Goal: Task Accomplishment & Management: Use online tool/utility

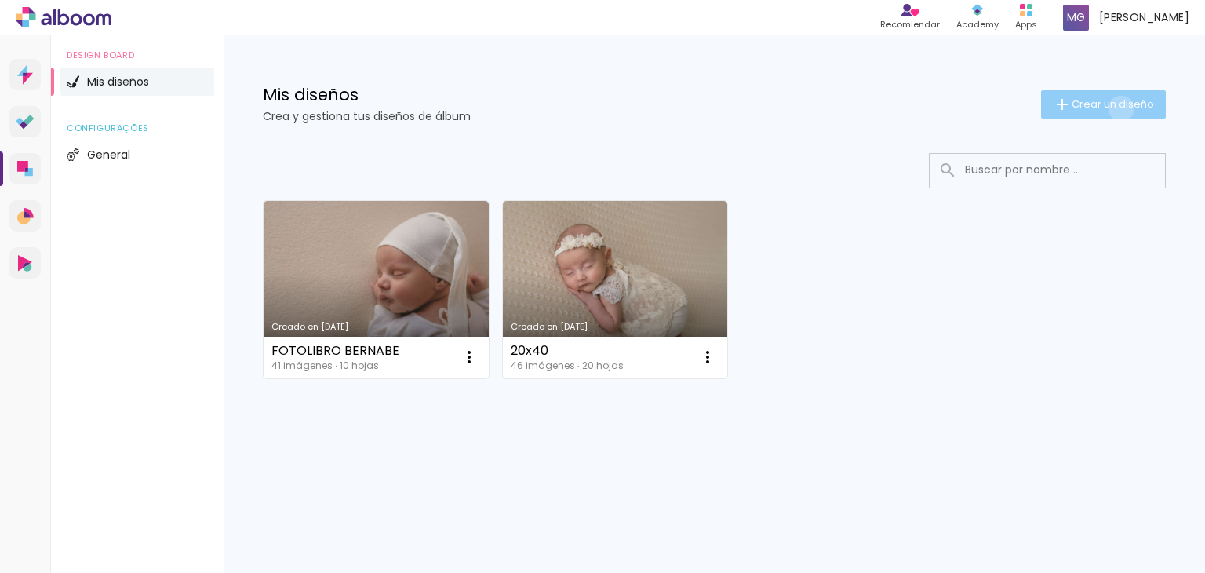
click at [1117, 108] on span "Crear un diseño" at bounding box center [1113, 104] width 82 height 10
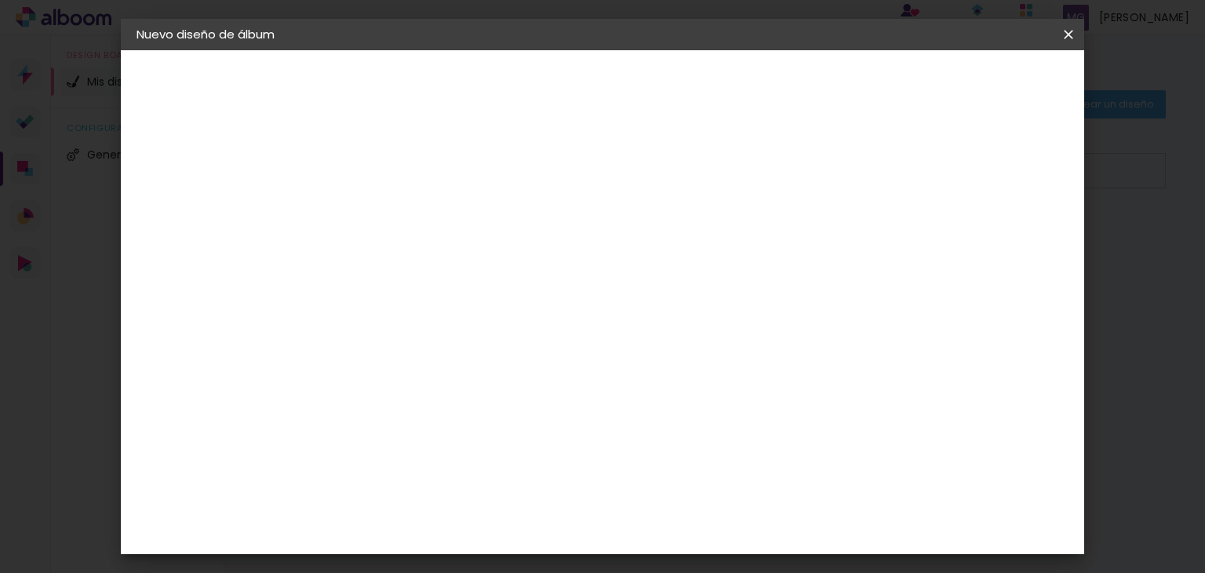
click at [393, 203] on input at bounding box center [393, 211] width 0 height 24
type input "Sofi"
type paper-input "Sofi"
click at [0, 0] on slot "Avanzar" at bounding box center [0, 0] width 0 height 0
click at [660, 233] on paper-item "Tamaño libre" at bounding box center [586, 238] width 147 height 35
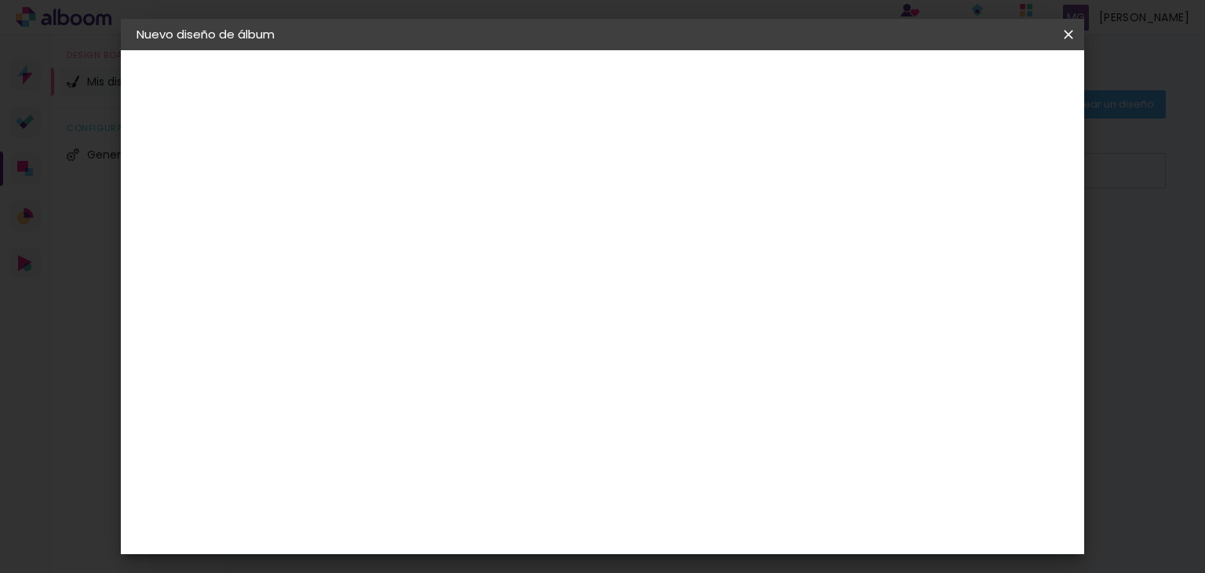
click at [0, 0] on slot "Avanzar" at bounding box center [0, 0] width 0 height 0
drag, startPoint x: 360, startPoint y: 284, endPoint x: 333, endPoint y: 286, distance: 27.5
click at [333, 285] on input "30" at bounding box center [343, 285] width 41 height 24
type input "44"
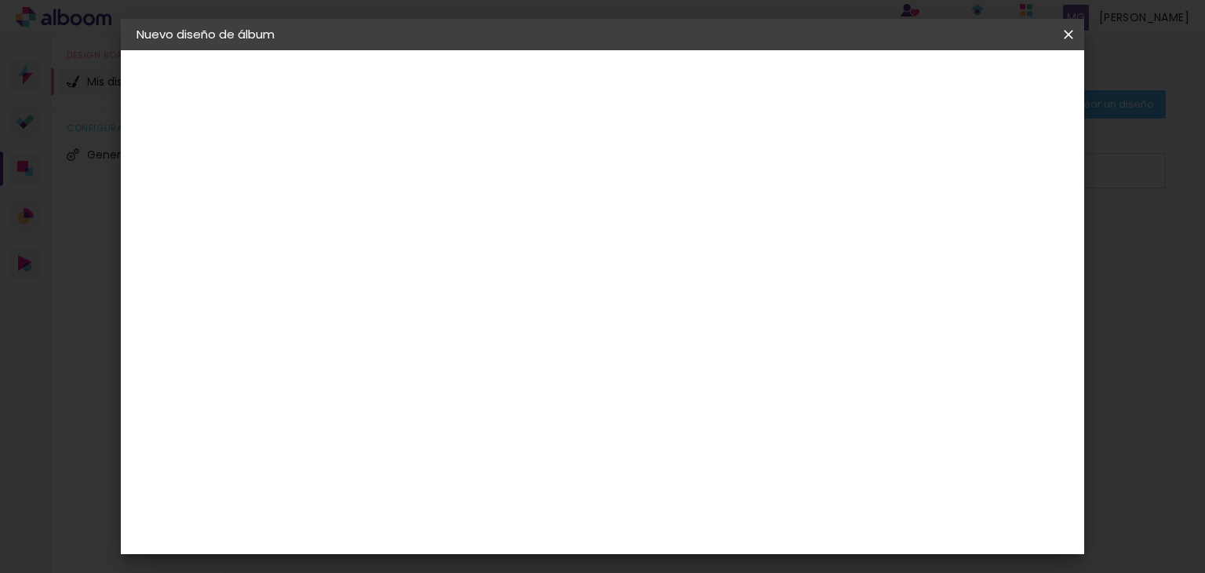
type paper-input "44"
drag, startPoint x: 589, startPoint y: 242, endPoint x: 553, endPoint y: 241, distance: 36.1
click at [553, 241] on div "30 cm" at bounding box center [591, 246] width 215 height 39
click at [590, 272] on span "30" at bounding box center [583, 269] width 26 height 24
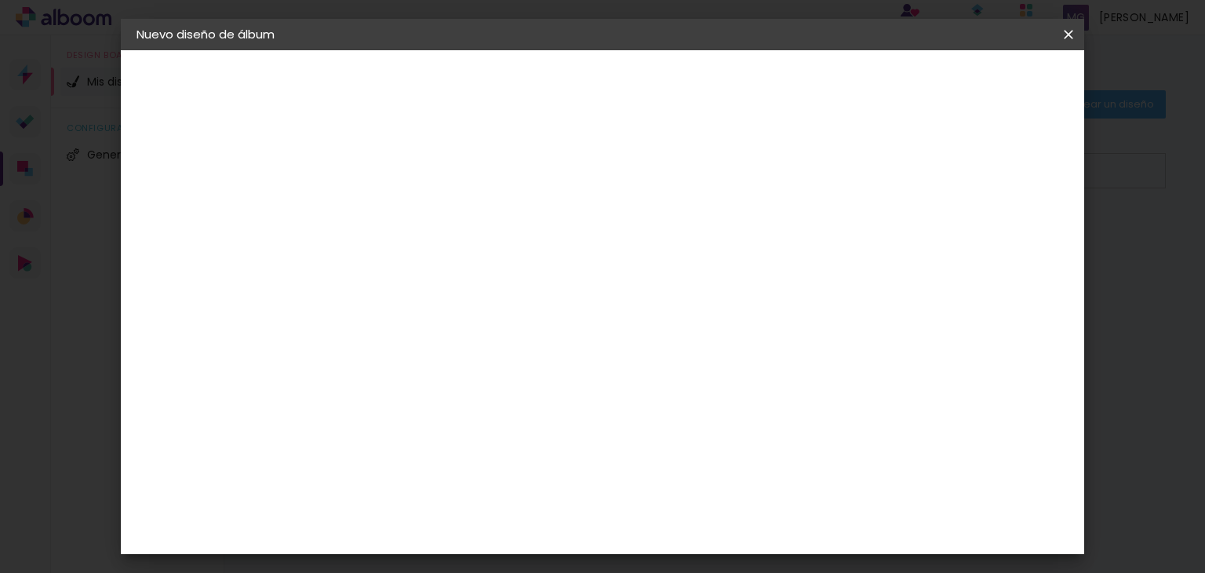
click at [592, 264] on span "30" at bounding box center [583, 269] width 26 height 24
click at [592, 267] on span "30" at bounding box center [583, 269] width 26 height 24
click at [589, 261] on span "30" at bounding box center [583, 269] width 26 height 24
drag, startPoint x: 709, startPoint y: 524, endPoint x: 675, endPoint y: 527, distance: 34.7
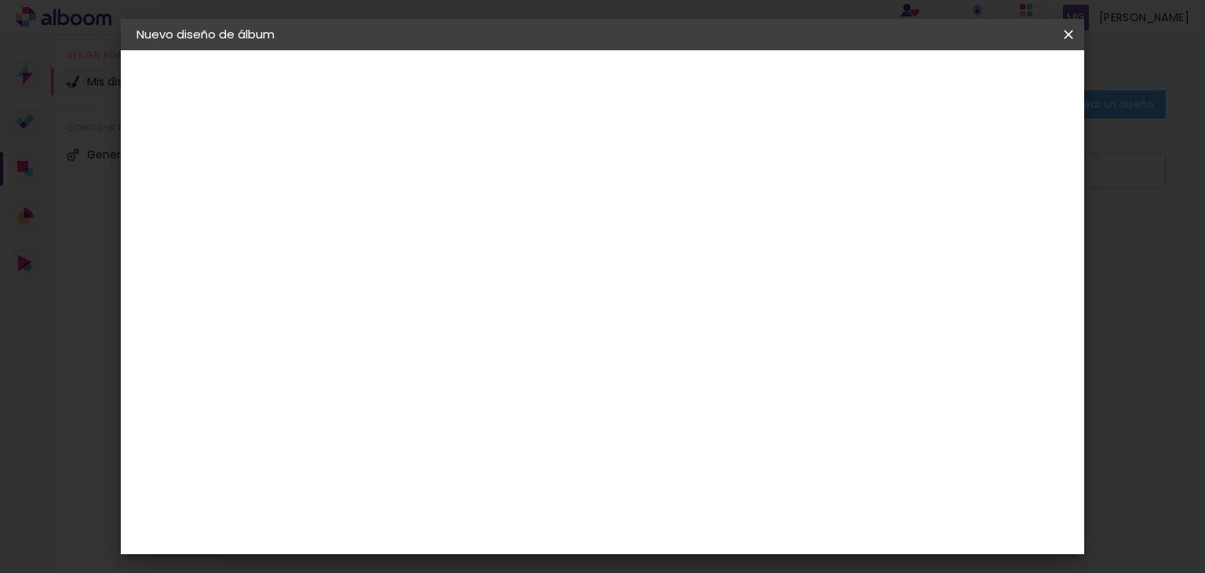
click at [675, 527] on div "60" at bounding box center [699, 528] width 60 height 24
type input "6"
type input "44"
type paper-input "44"
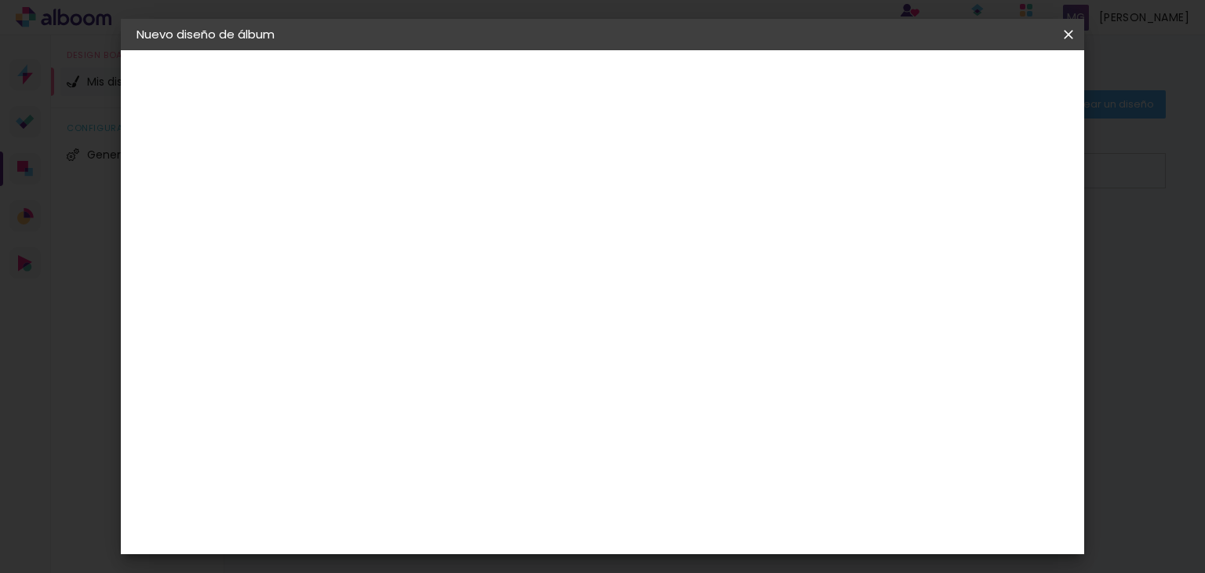
drag, startPoint x: 483, startPoint y: 315, endPoint x: 447, endPoint y: 315, distance: 36.1
click at [447, 315] on input "44" at bounding box center [466, 316] width 41 height 24
type input "15"
type paper-input "15"
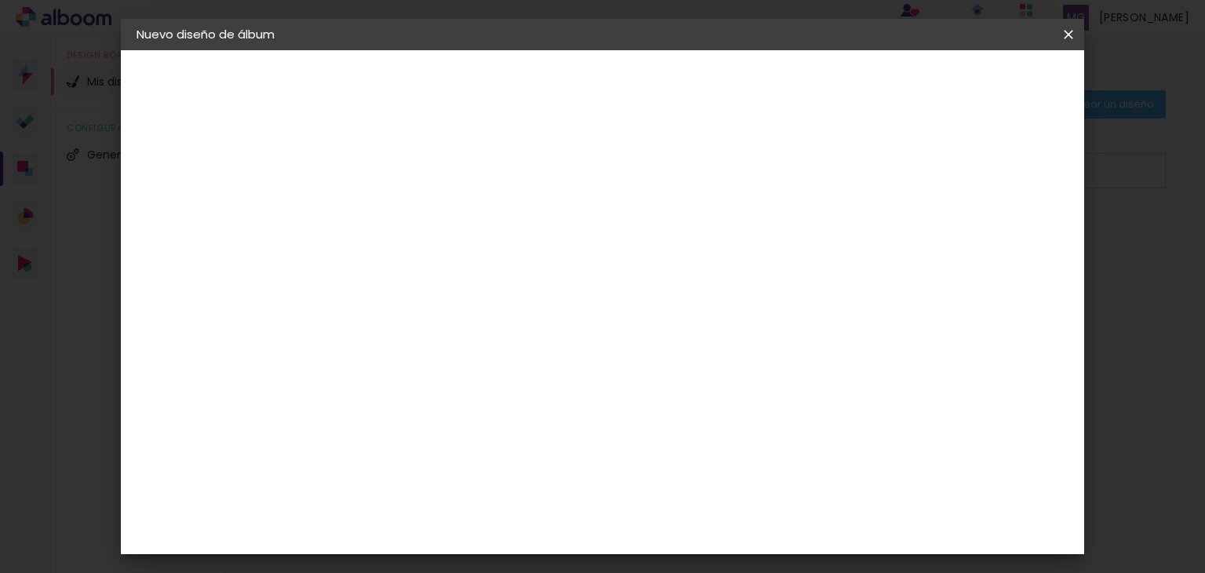
click at [603, 536] on div "cm" at bounding box center [698, 539] width 559 height 55
click at [971, 82] on span "Empezar diseño" at bounding box center [927, 83] width 87 height 11
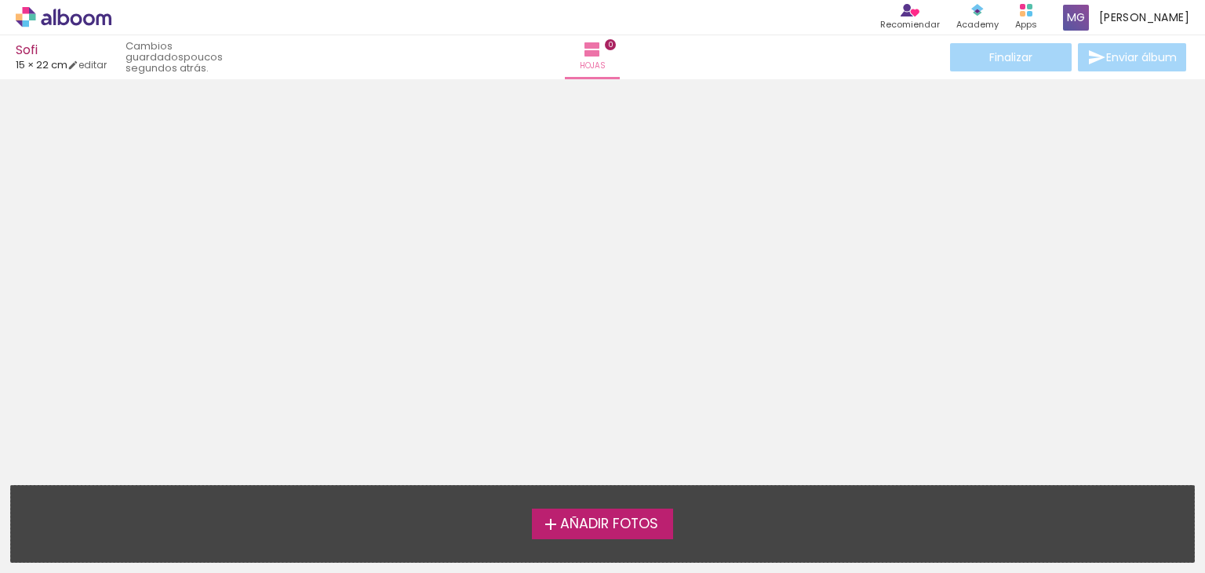
click at [614, 531] on span "Añadir Fotos" at bounding box center [609, 524] width 98 height 14
click at [0, 0] on input "file" at bounding box center [0, 0] width 0 height 0
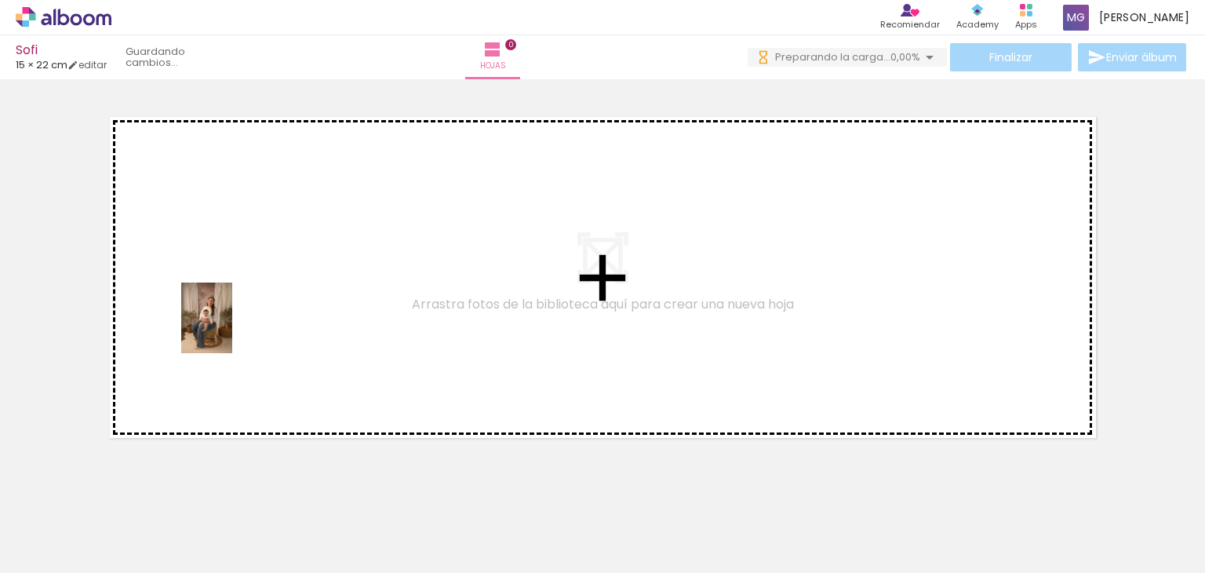
drag, startPoint x: 164, startPoint y: 541, endPoint x: 317, endPoint y: 439, distance: 183.5
click at [226, 331] on quentale-workspace at bounding box center [602, 286] width 1205 height 573
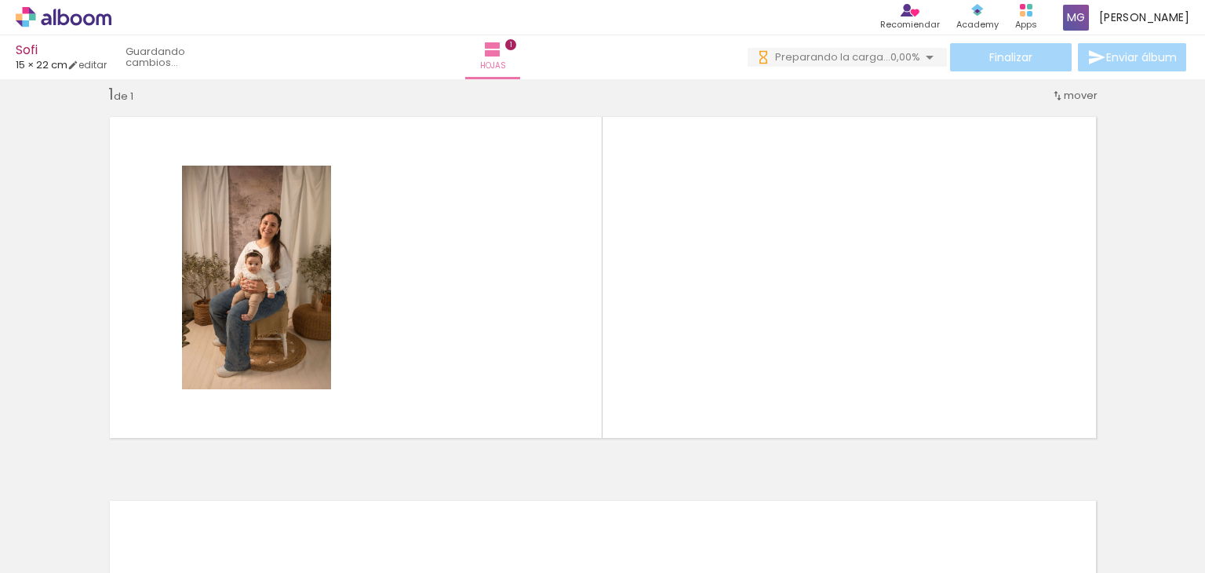
scroll to position [20, 0]
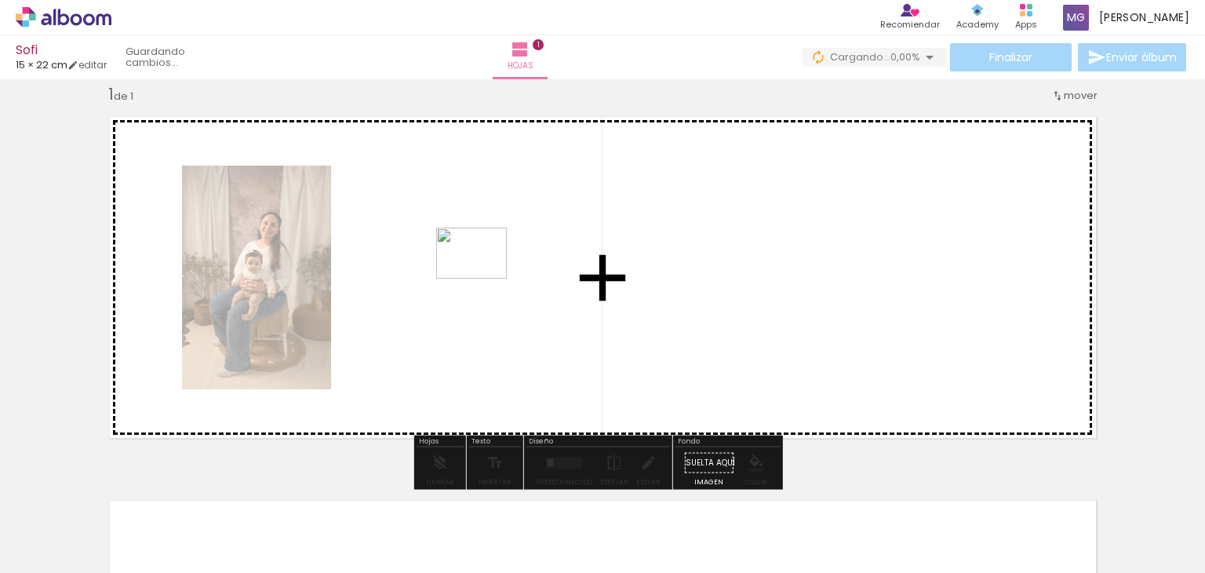
drag, startPoint x: 339, startPoint y: 534, endPoint x: 465, endPoint y: 335, distance: 235.6
click at [465, 305] on quentale-workspace at bounding box center [602, 286] width 1205 height 573
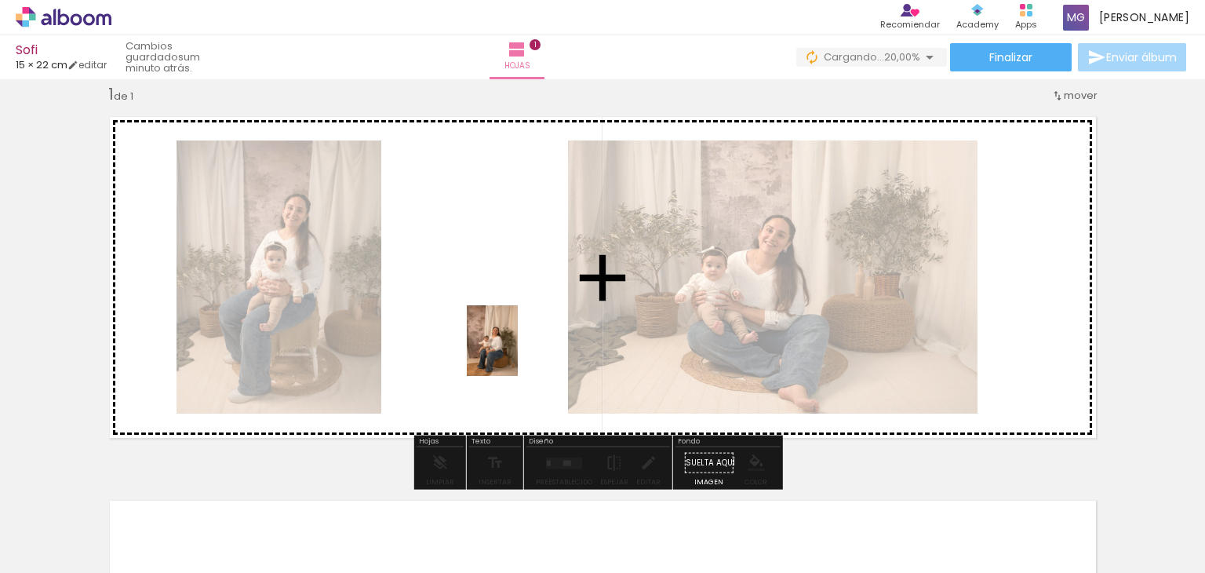
drag, startPoint x: 698, startPoint y: 539, endPoint x: 514, endPoint y: 352, distance: 262.5
click at [514, 352] on quentale-workspace at bounding box center [602, 286] width 1205 height 573
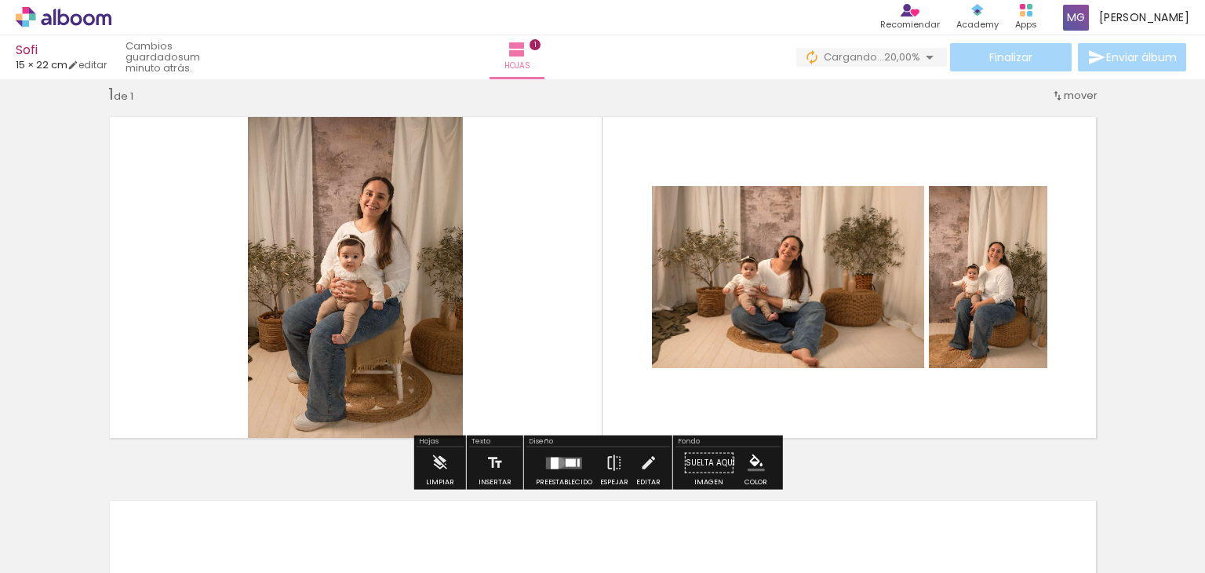
drag, startPoint x: 556, startPoint y: 462, endPoint x: 672, endPoint y: 462, distance: 116.1
click at [555, 463] on quentale-layouter at bounding box center [564, 463] width 36 height 12
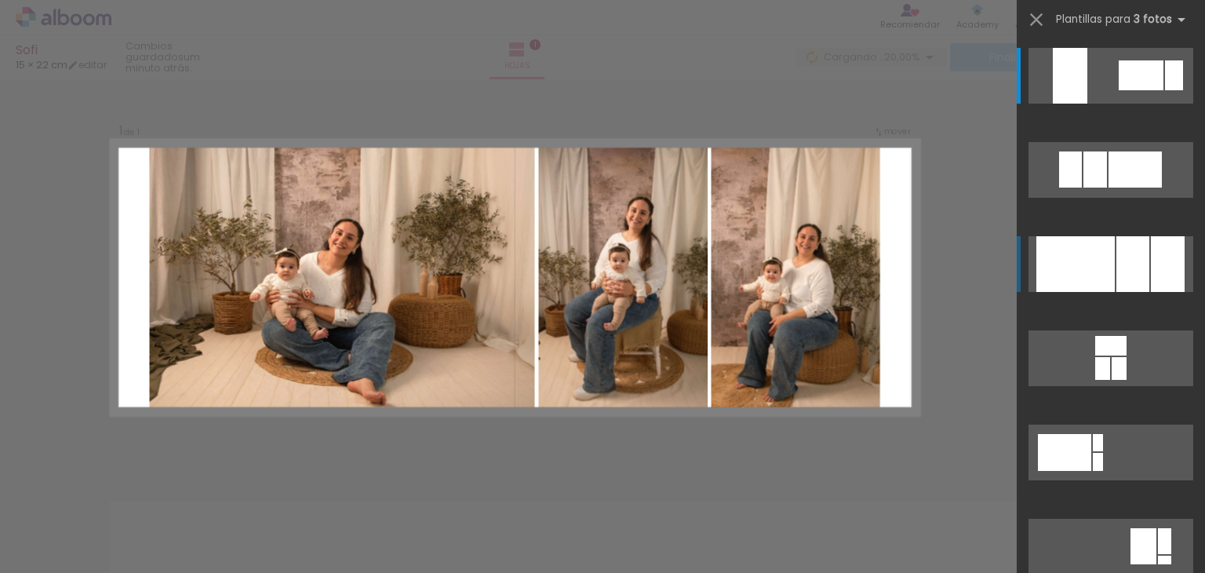
click at [1136, 274] on div at bounding box center [1133, 264] width 33 height 56
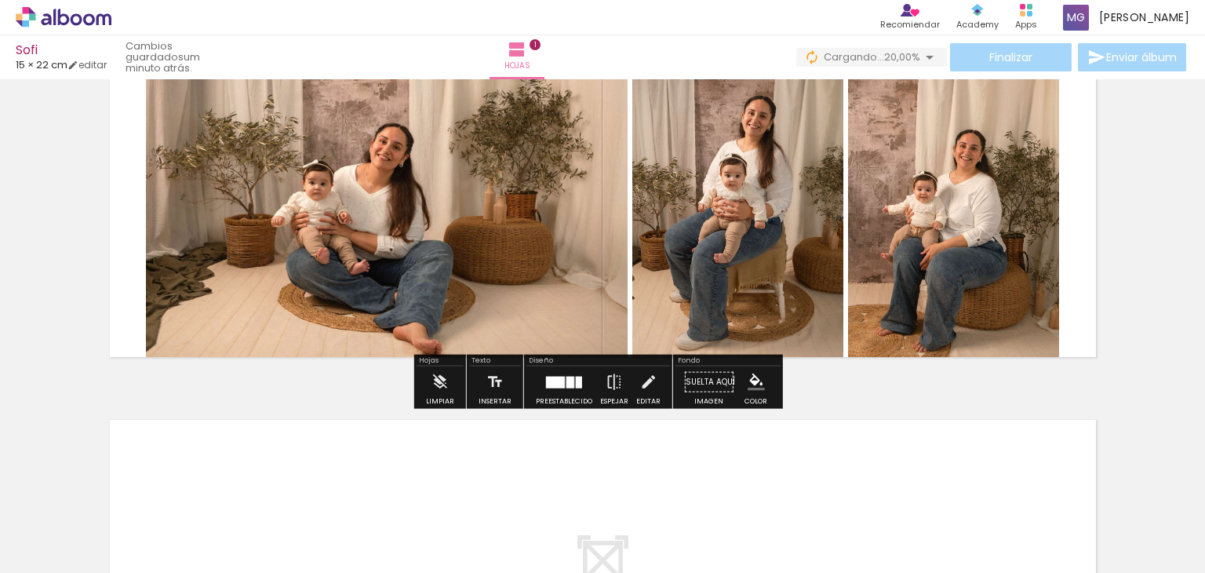
scroll to position [235, 0]
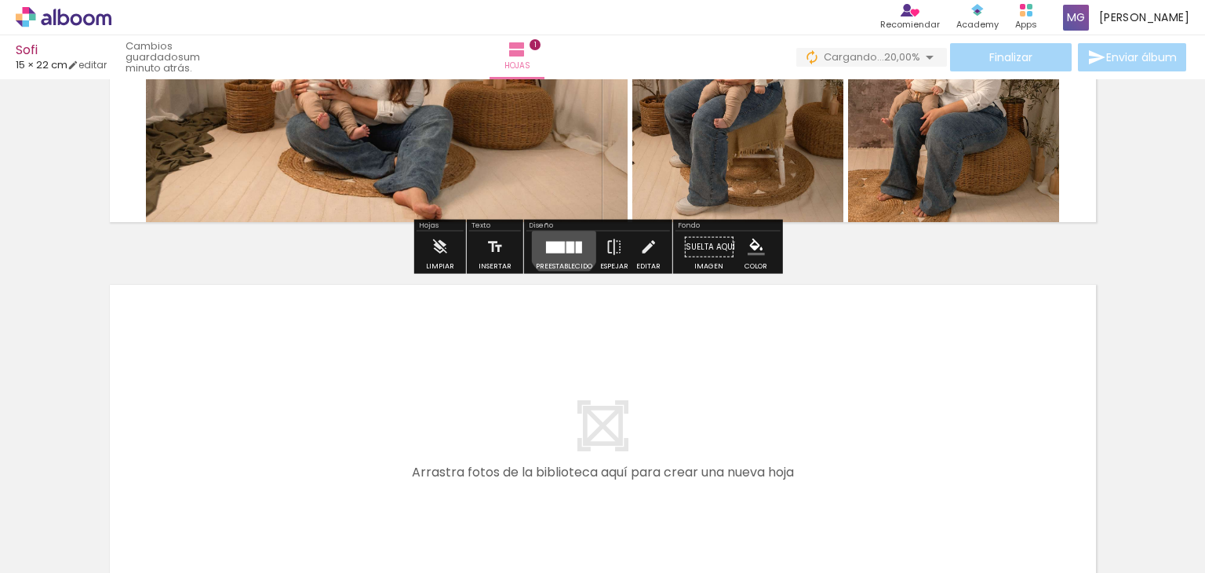
drag, startPoint x: 560, startPoint y: 244, endPoint x: 704, endPoint y: 273, distance: 146.5
click at [562, 246] on quentale-layouter at bounding box center [564, 247] width 36 height 12
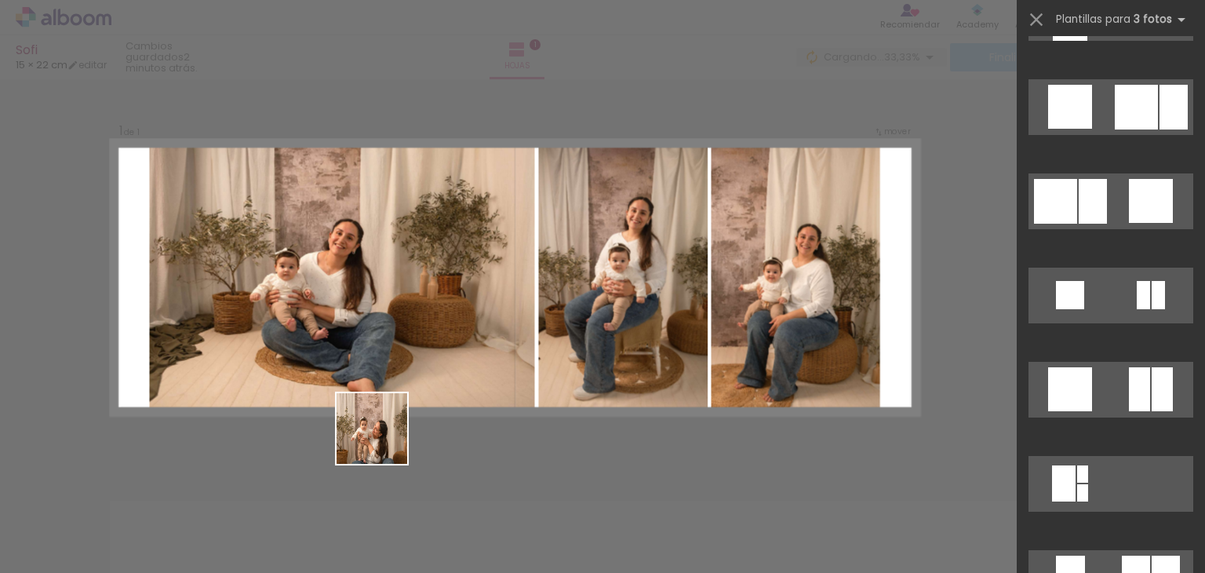
scroll to position [188, 0]
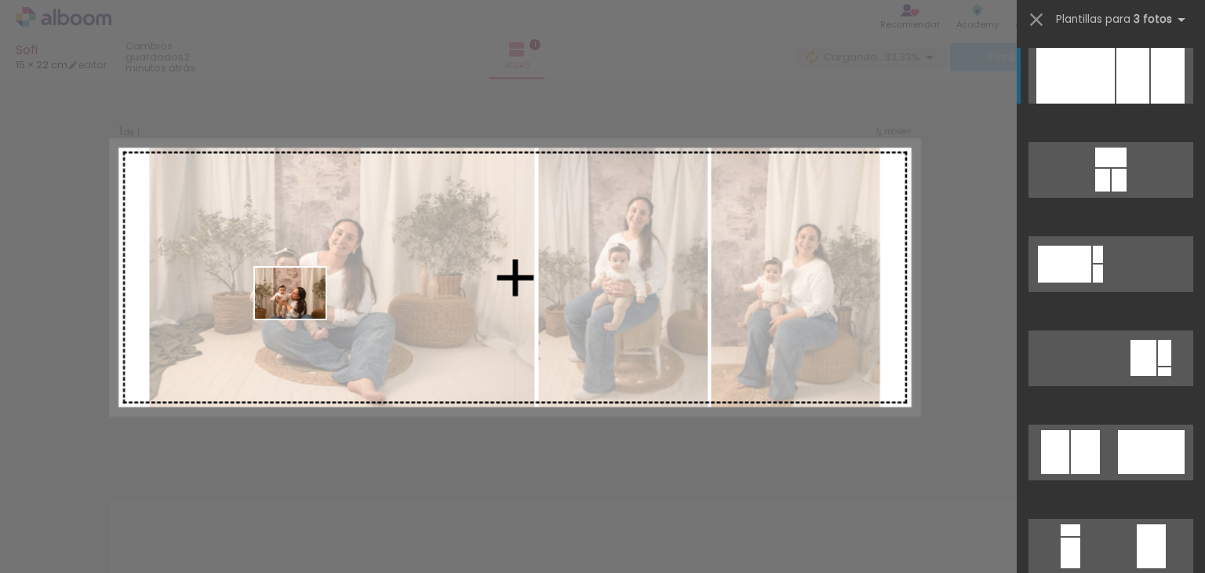
drag, startPoint x: 424, startPoint y: 534, endPoint x: 301, endPoint y: 314, distance: 252.2
click at [301, 314] on quentale-workspace at bounding box center [602, 286] width 1205 height 573
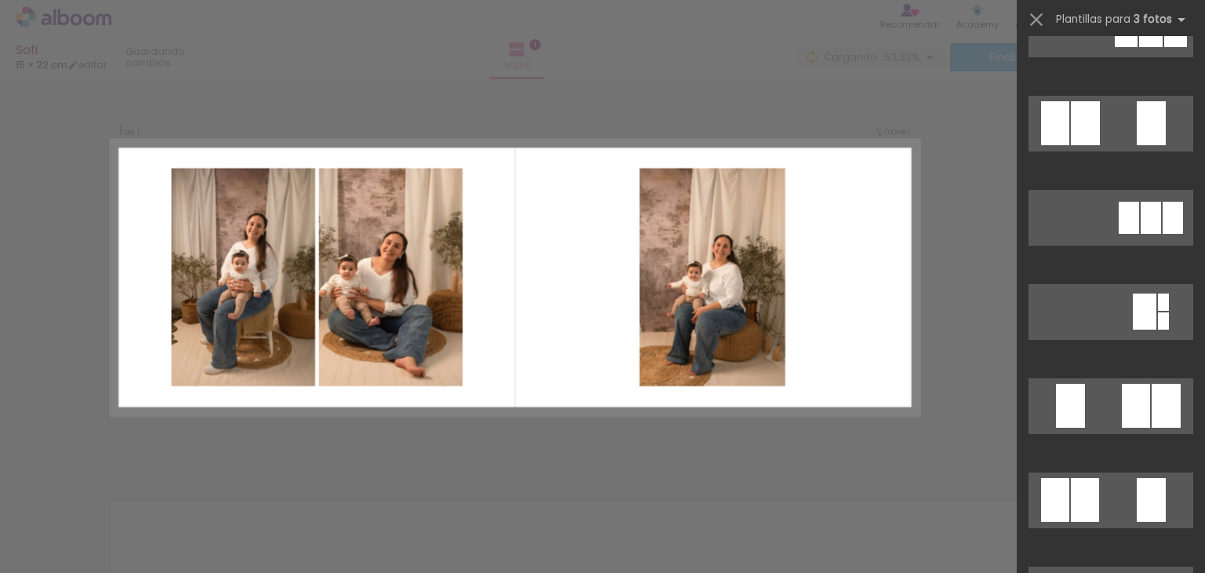
scroll to position [5226, 0]
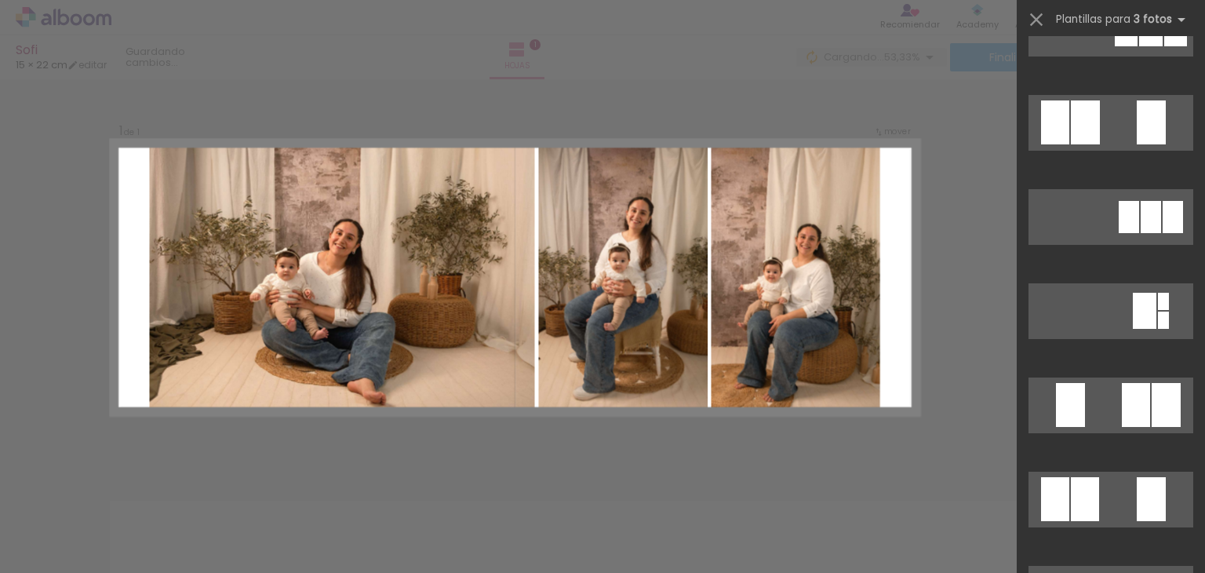
click at [946, 111] on div "Confirmar Cancelar" at bounding box center [602, 462] width 1205 height 805
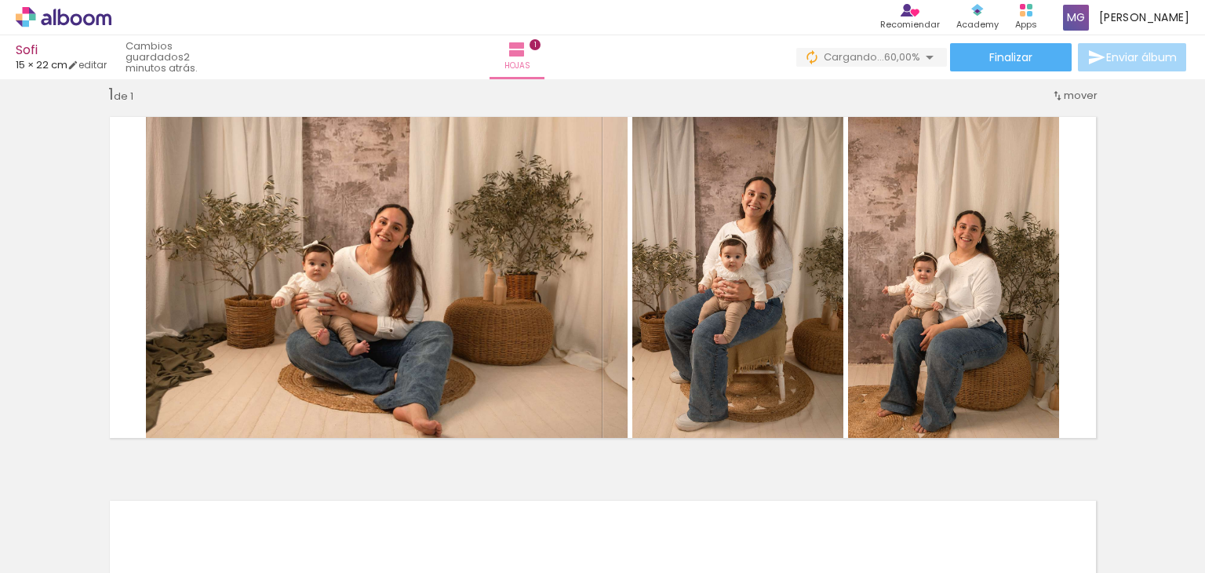
scroll to position [0, 0]
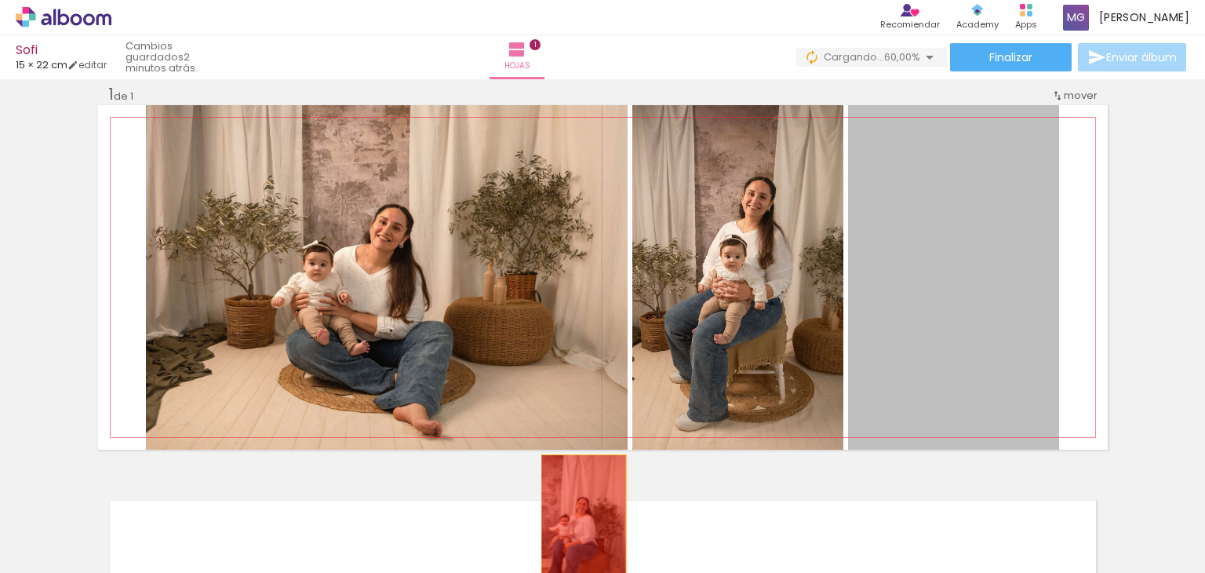
drag, startPoint x: 940, startPoint y: 324, endPoint x: 596, endPoint y: 535, distance: 404.0
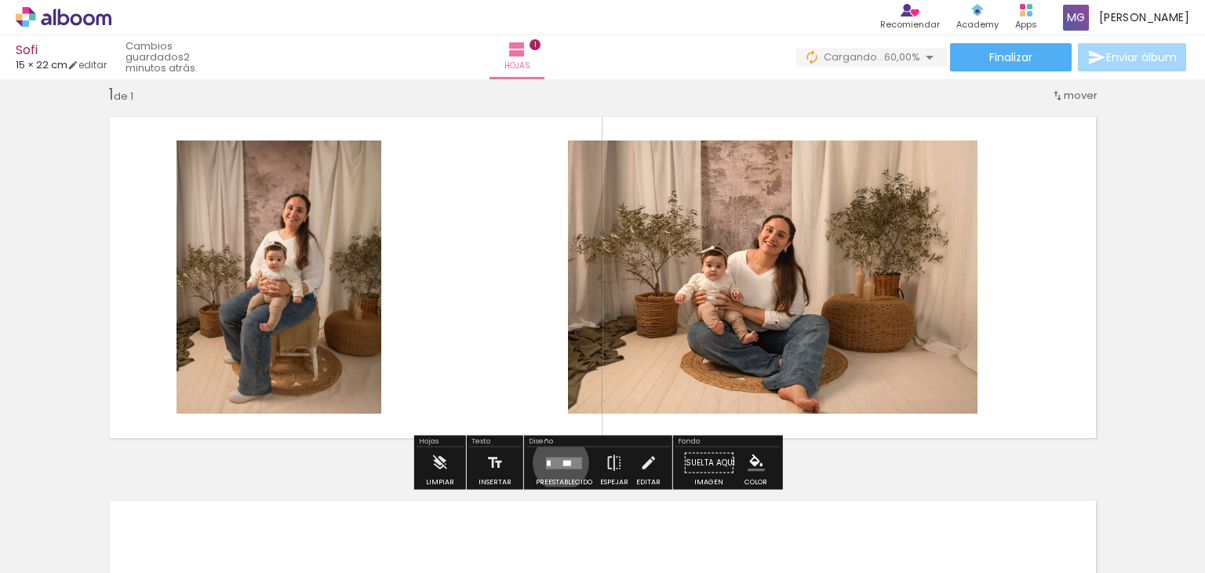
click at [556, 462] on quentale-layouter at bounding box center [564, 463] width 36 height 12
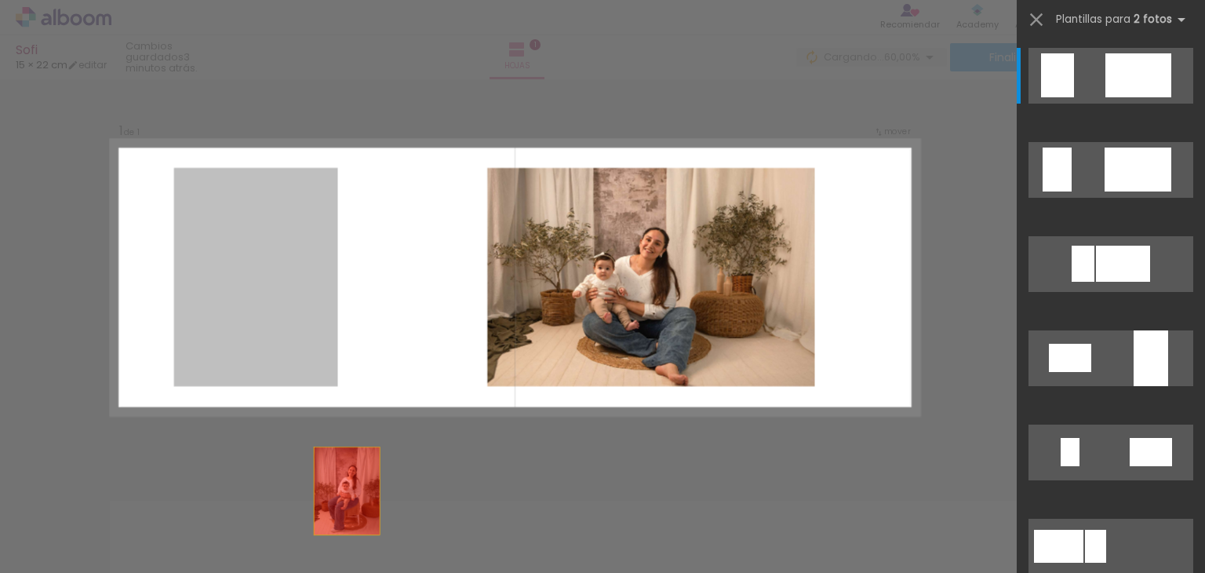
drag, startPoint x: 270, startPoint y: 307, endPoint x: 405, endPoint y: 564, distance: 290.6
click at [364, 544] on quentale-workspace at bounding box center [602, 286] width 1205 height 573
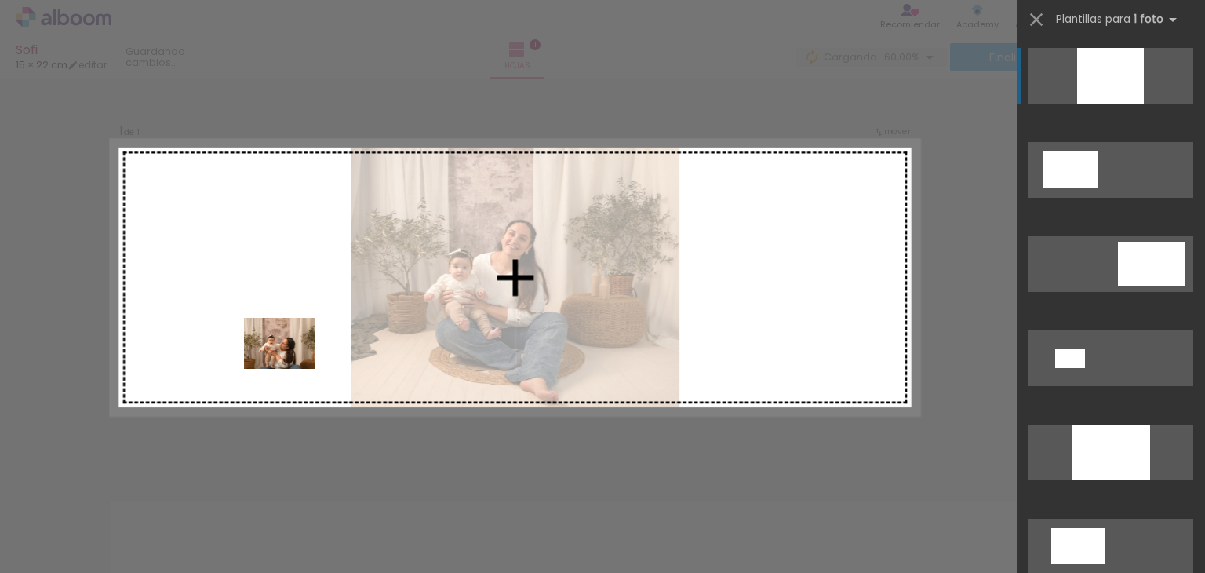
drag, startPoint x: 423, startPoint y: 538, endPoint x: 291, endPoint y: 365, distance: 217.2
click at [291, 365] on quentale-workspace at bounding box center [602, 286] width 1205 height 573
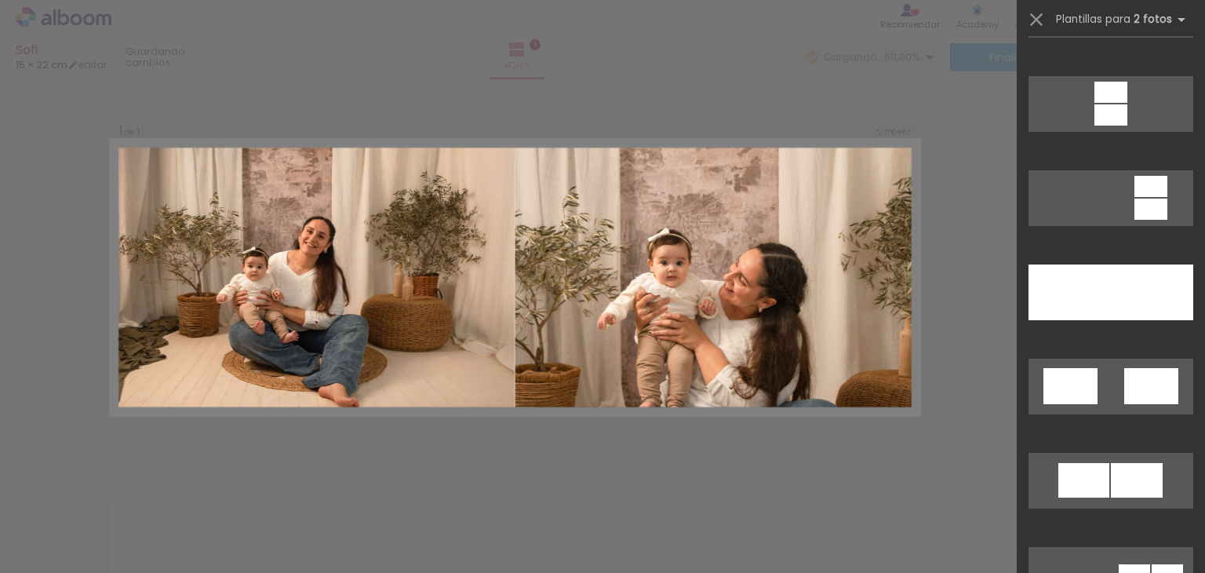
scroll to position [942, 0]
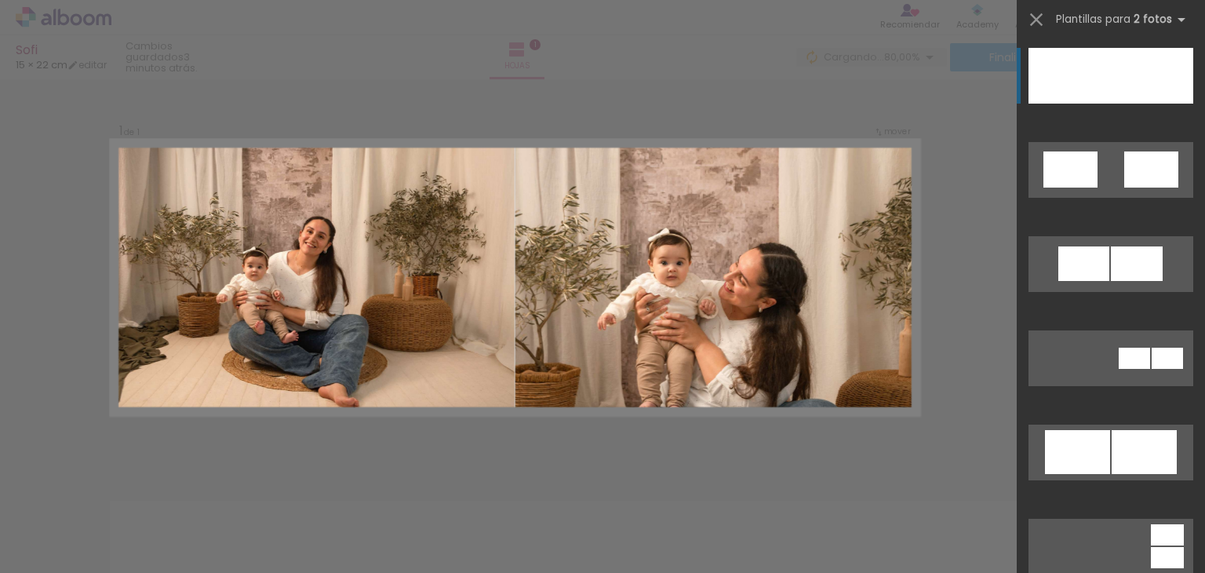
click at [1127, 82] on div at bounding box center [1152, 76] width 82 height 56
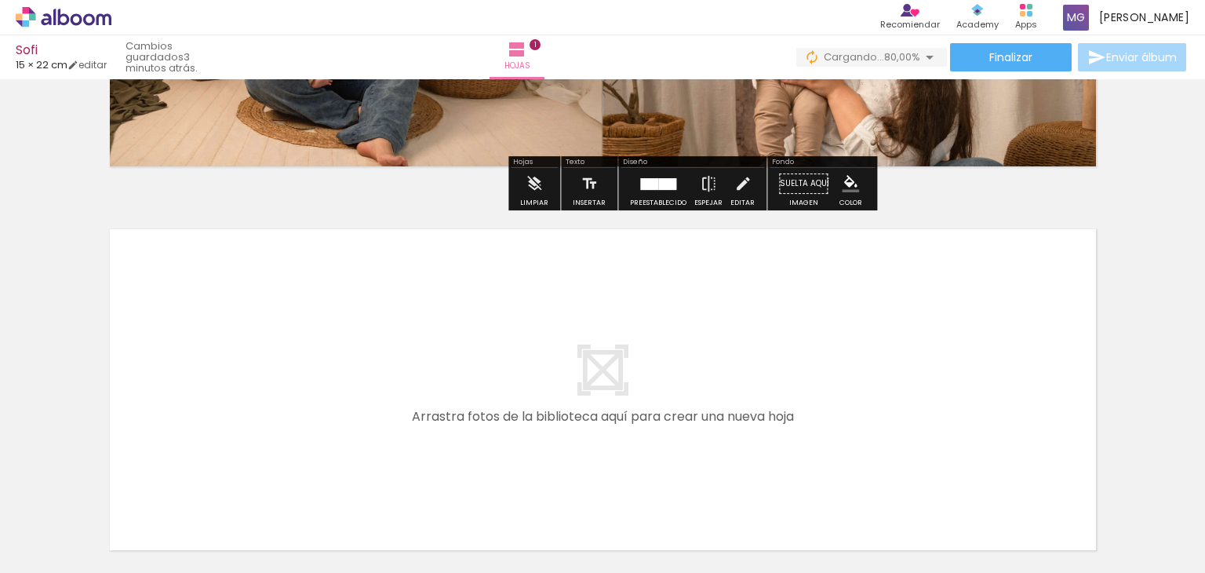
scroll to position [412, 0]
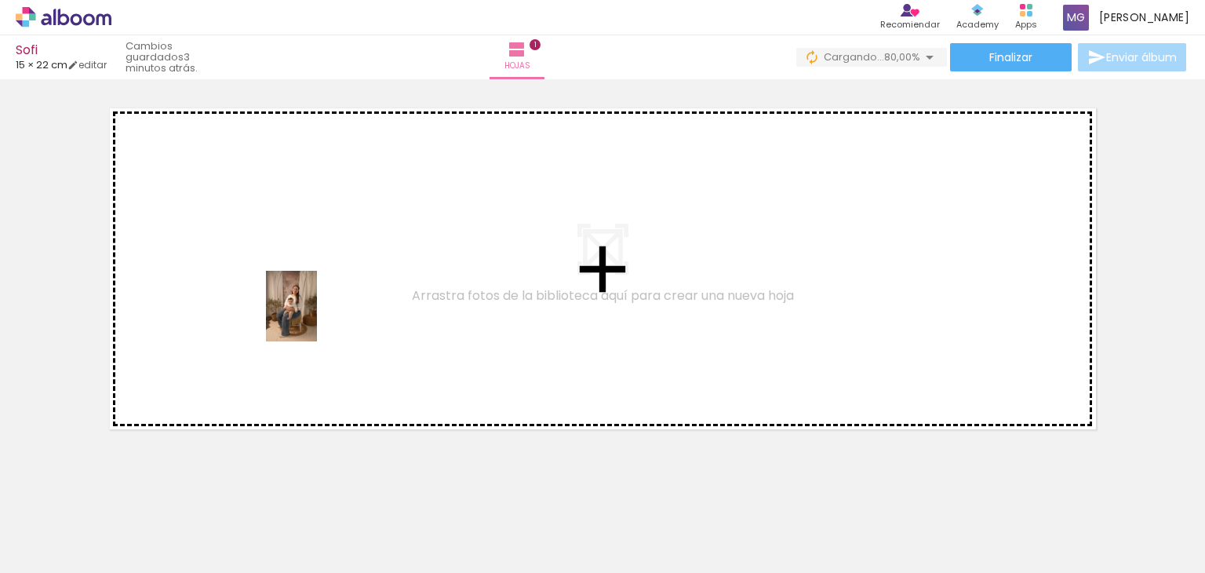
drag, startPoint x: 159, startPoint y: 540, endPoint x: 313, endPoint y: 318, distance: 270.6
click at [313, 318] on quentale-workspace at bounding box center [602, 286] width 1205 height 573
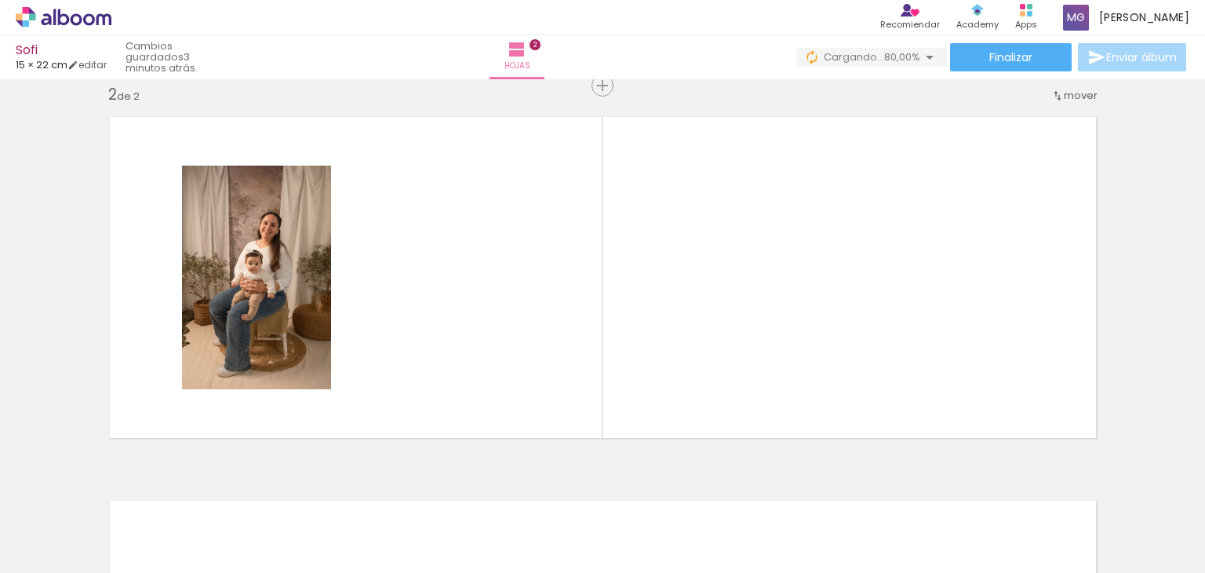
scroll to position [0, 0]
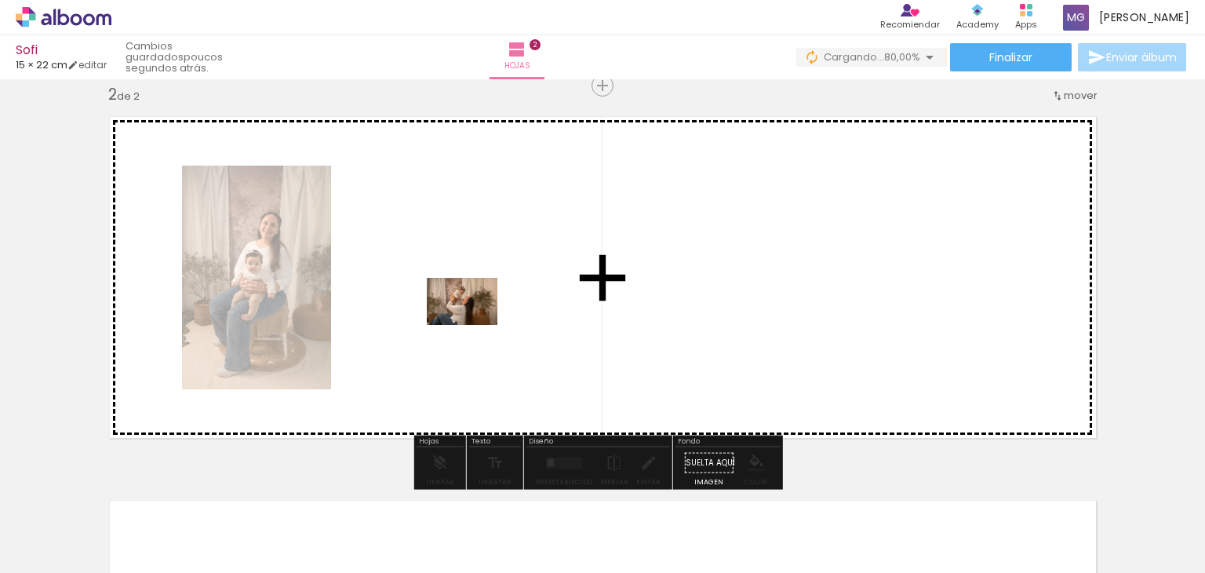
drag, startPoint x: 524, startPoint y: 531, endPoint x: 515, endPoint y: 445, distance: 86.8
click at [474, 328] on quentale-workspace at bounding box center [602, 286] width 1205 height 573
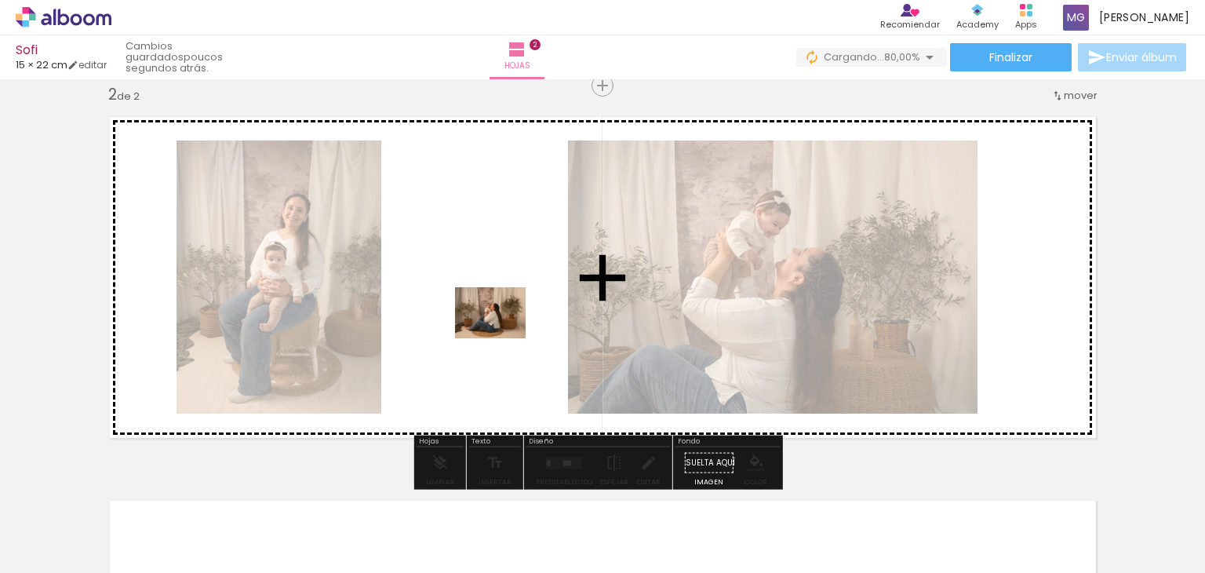
drag, startPoint x: 610, startPoint y: 531, endPoint x: 502, endPoint y: 337, distance: 222.3
click at [502, 335] on quentale-workspace at bounding box center [602, 286] width 1205 height 573
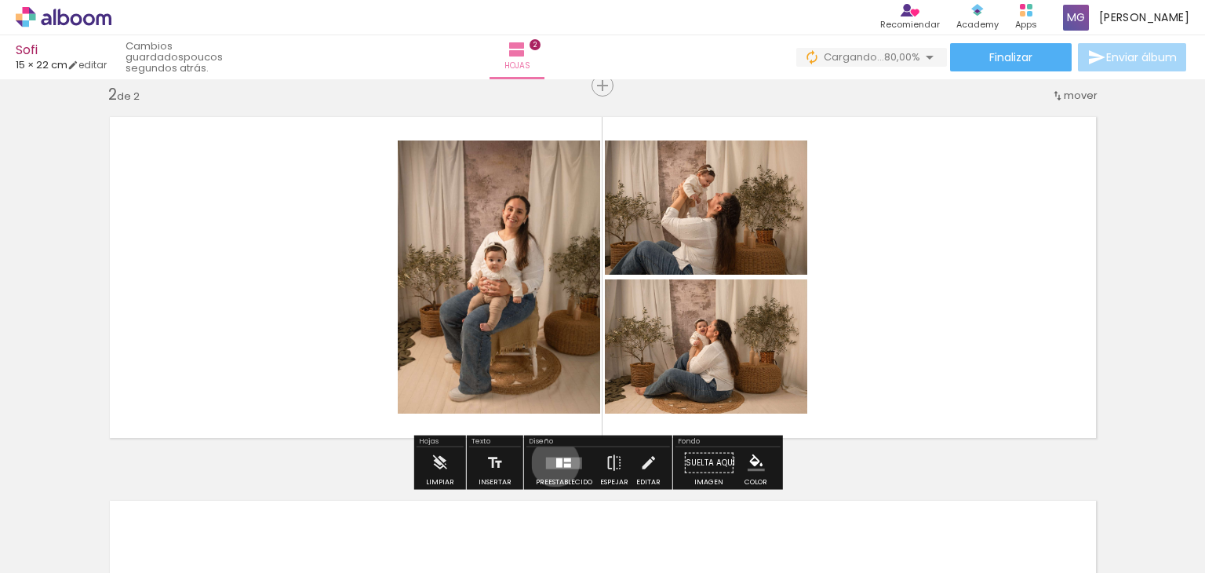
drag, startPoint x: 552, startPoint y: 462, endPoint x: 869, endPoint y: 399, distance: 323.9
click at [552, 461] on quentale-layouter at bounding box center [564, 463] width 36 height 12
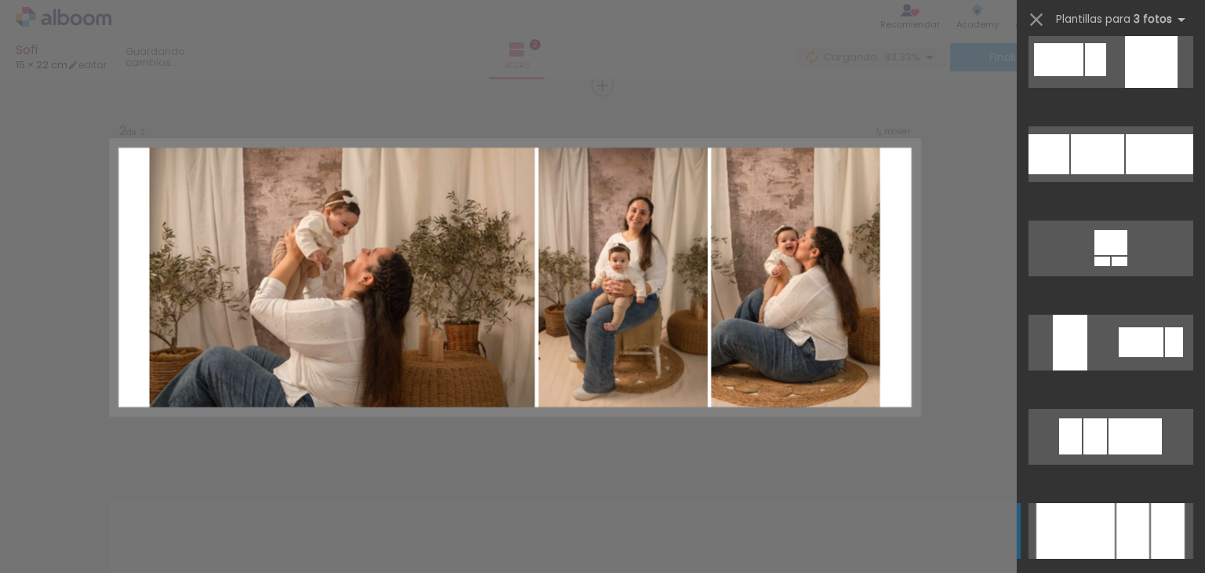
scroll to position [3923, 0]
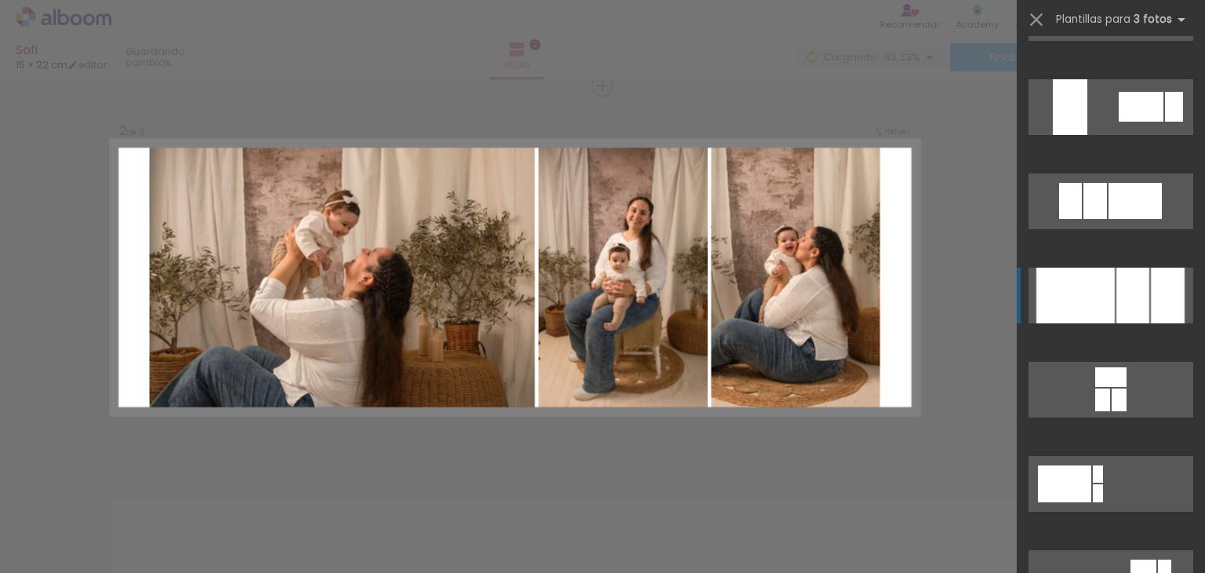
click at [1128, 299] on div at bounding box center [1133, 296] width 33 height 56
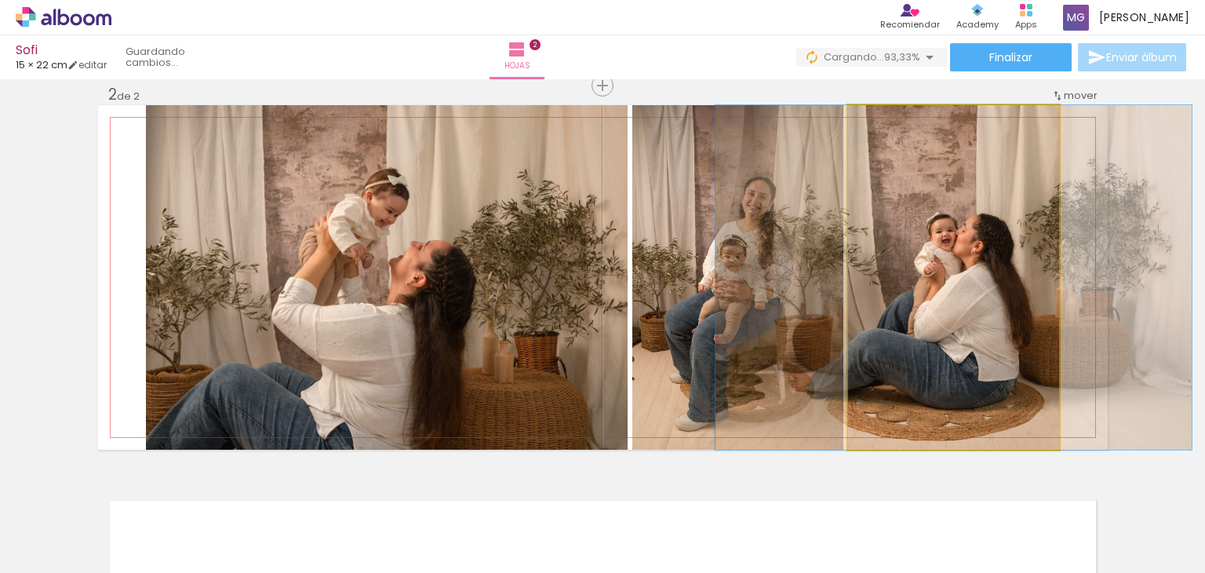
click at [943, 310] on quentale-photo at bounding box center [953, 277] width 211 height 344
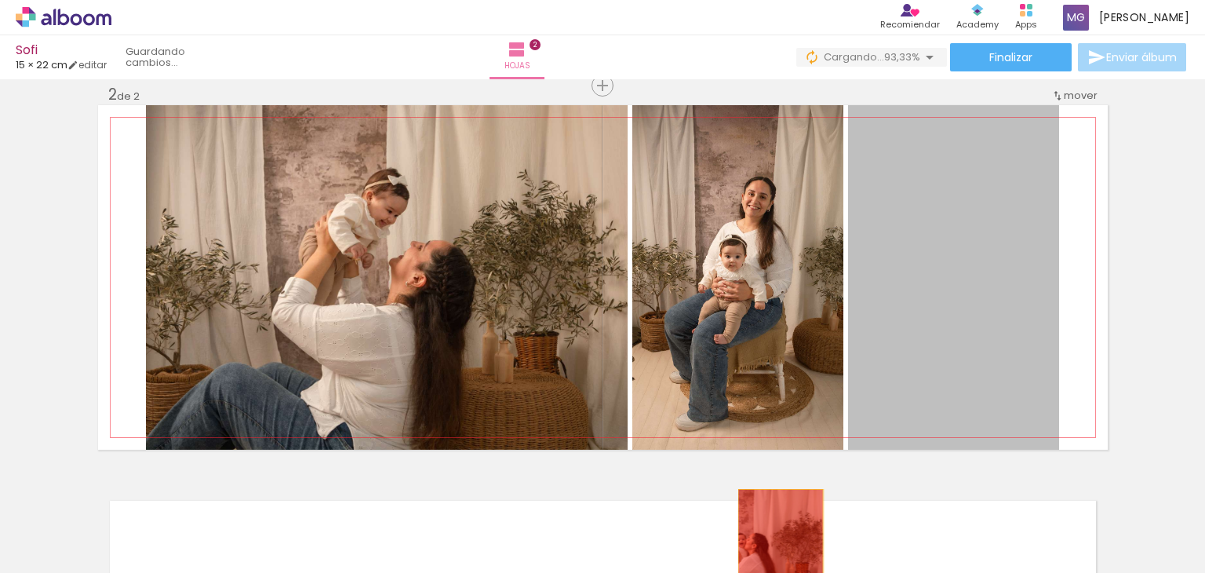
drag, startPoint x: 943, startPoint y: 308, endPoint x: 782, endPoint y: 553, distance: 293.4
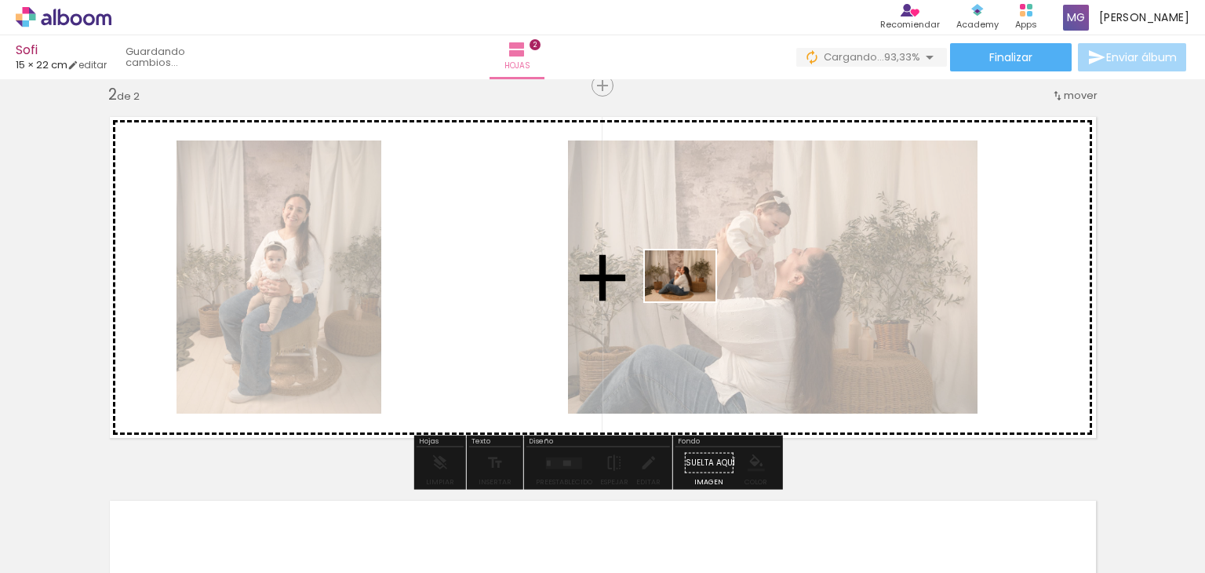
drag, startPoint x: 600, startPoint y: 542, endPoint x: 708, endPoint y: 346, distance: 224.1
click at [692, 301] on quentale-workspace at bounding box center [602, 286] width 1205 height 573
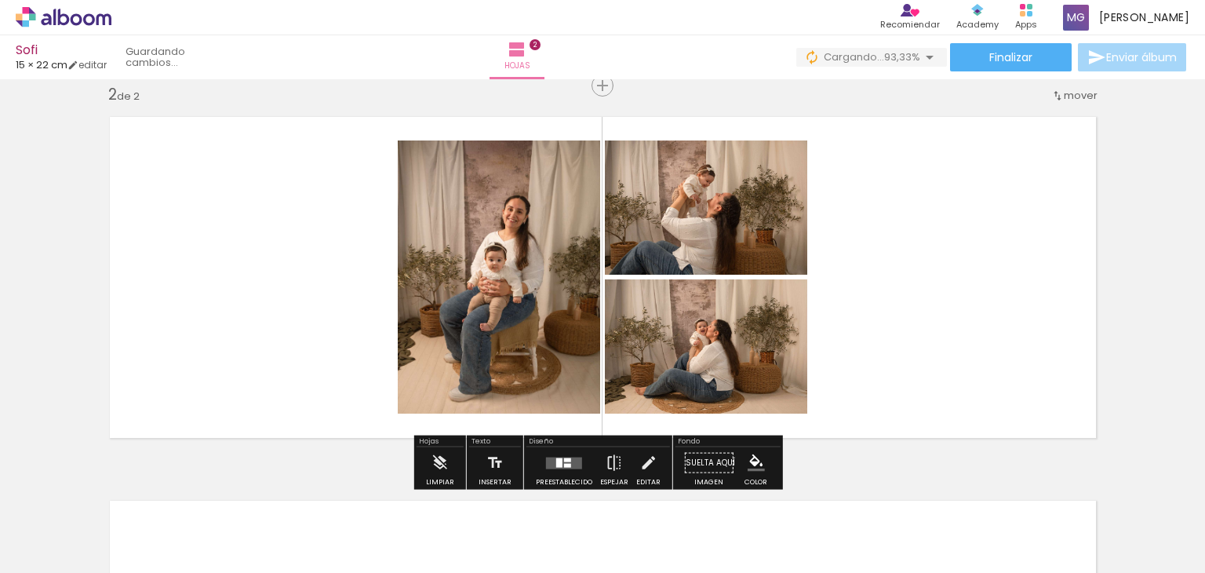
drag, startPoint x: 562, startPoint y: 462, endPoint x: 580, endPoint y: 465, distance: 18.2
click at [564, 463] on div at bounding box center [567, 465] width 7 height 4
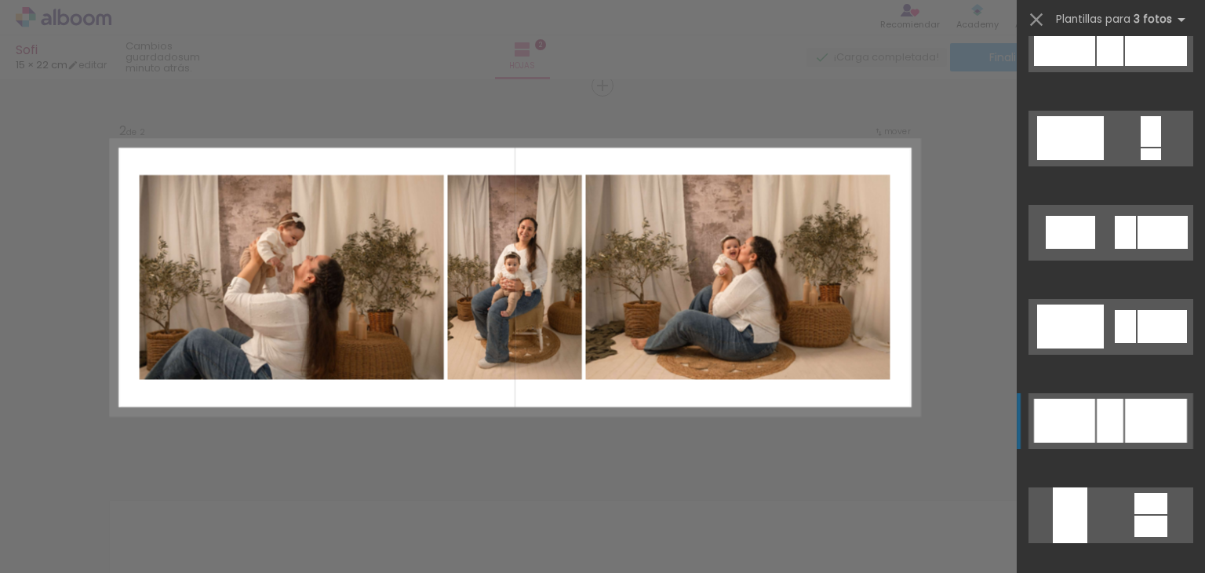
scroll to position [1962, 0]
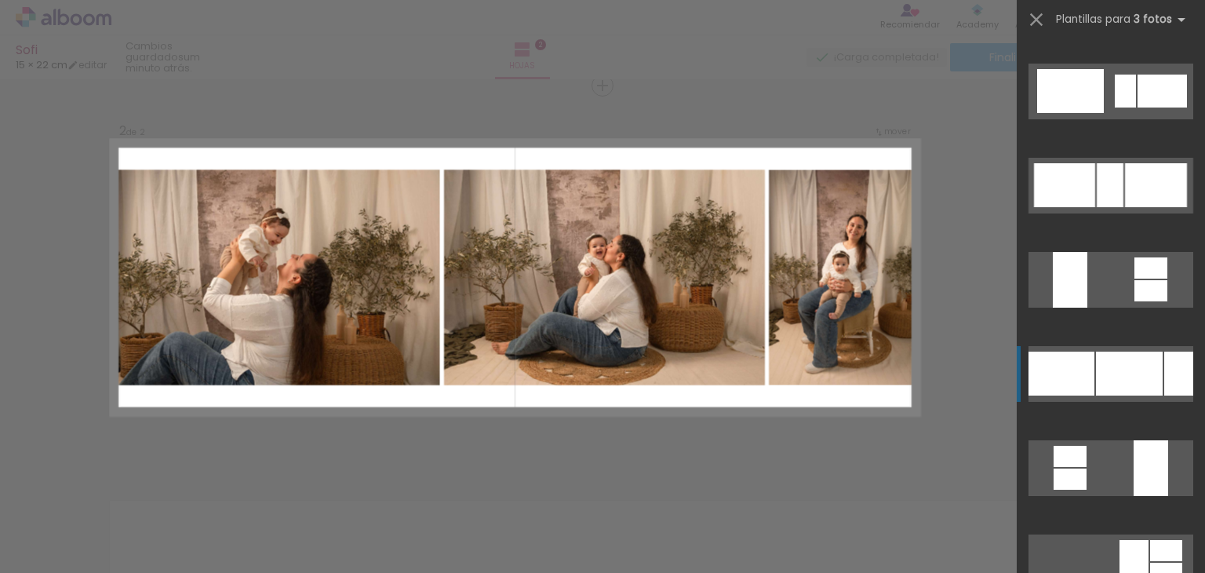
click at [1145, 385] on div at bounding box center [1129, 374] width 67 height 44
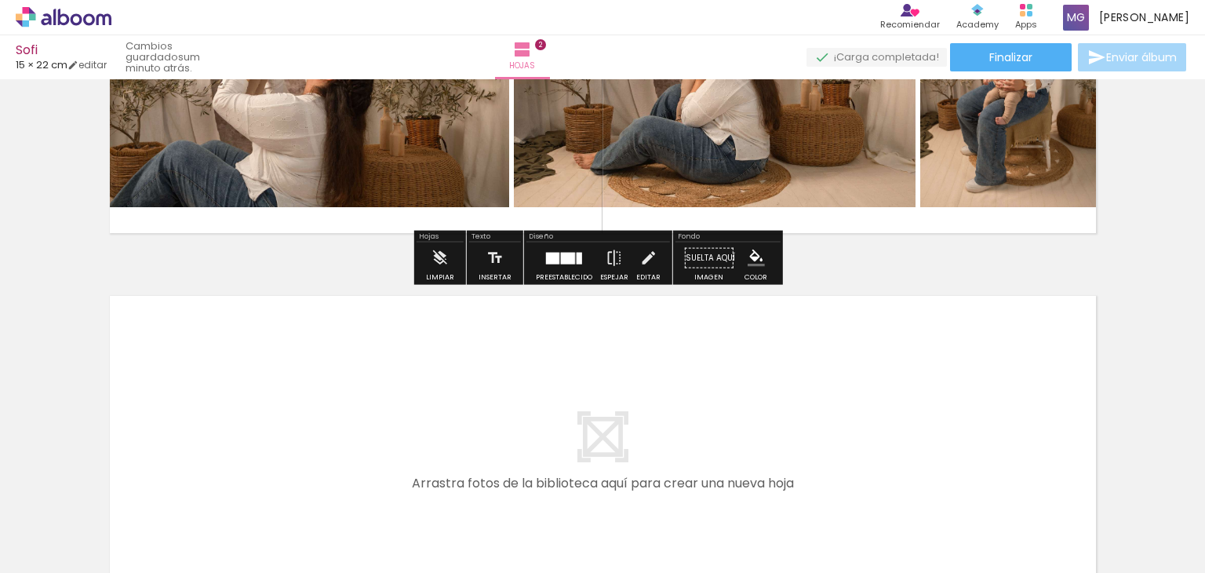
scroll to position [785, 0]
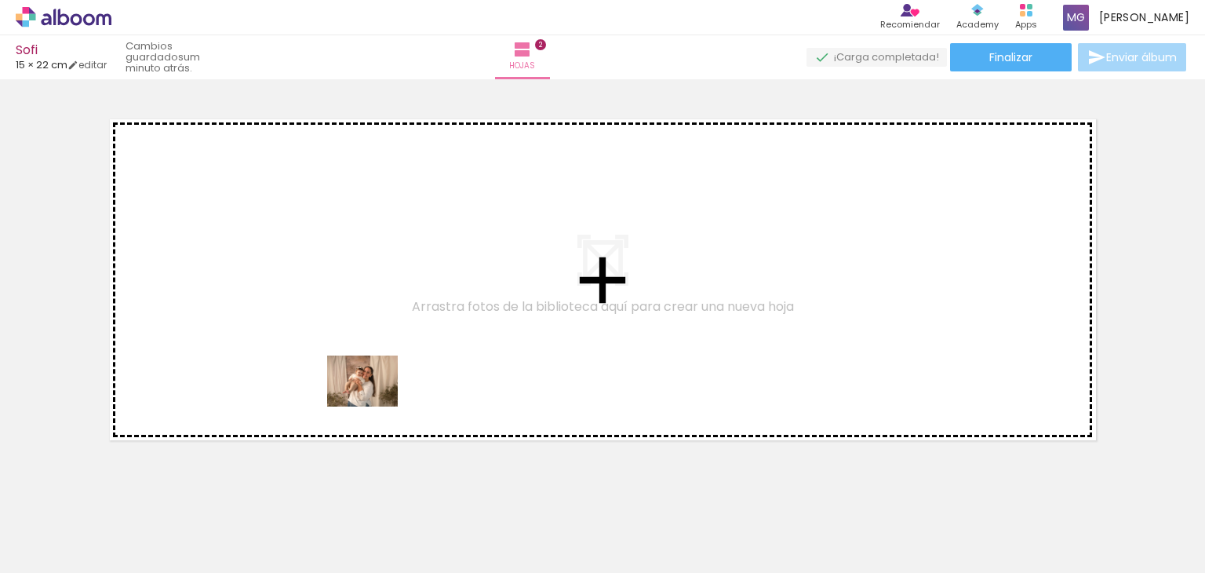
drag, startPoint x: 771, startPoint y: 536, endPoint x: 625, endPoint y: 490, distance: 152.9
click at [377, 401] on quentale-workspace at bounding box center [602, 286] width 1205 height 573
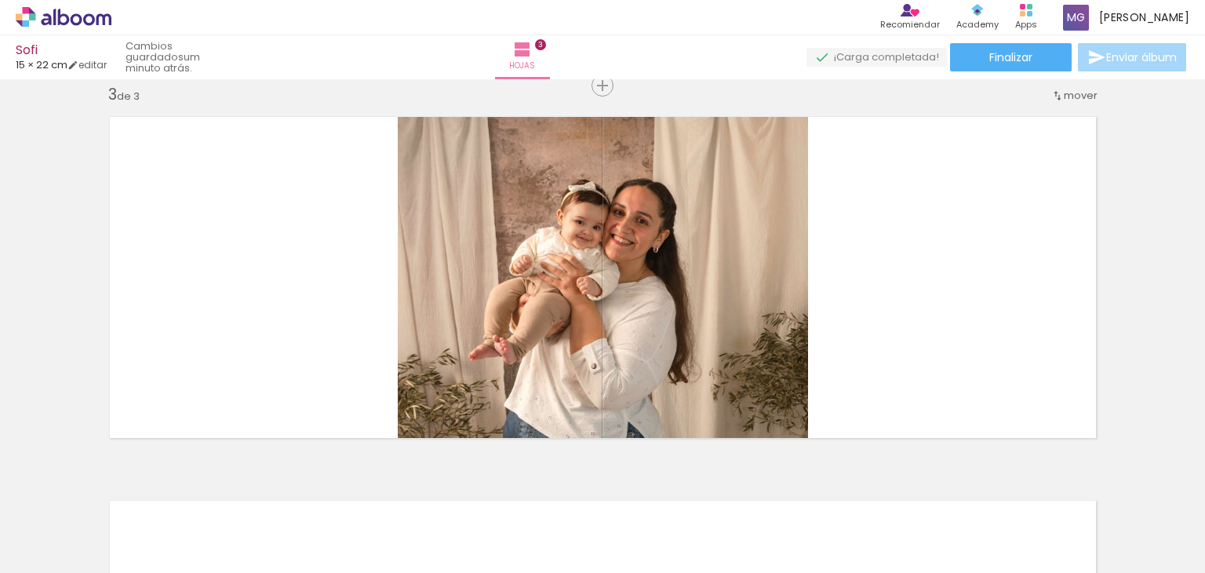
scroll to position [788, 0]
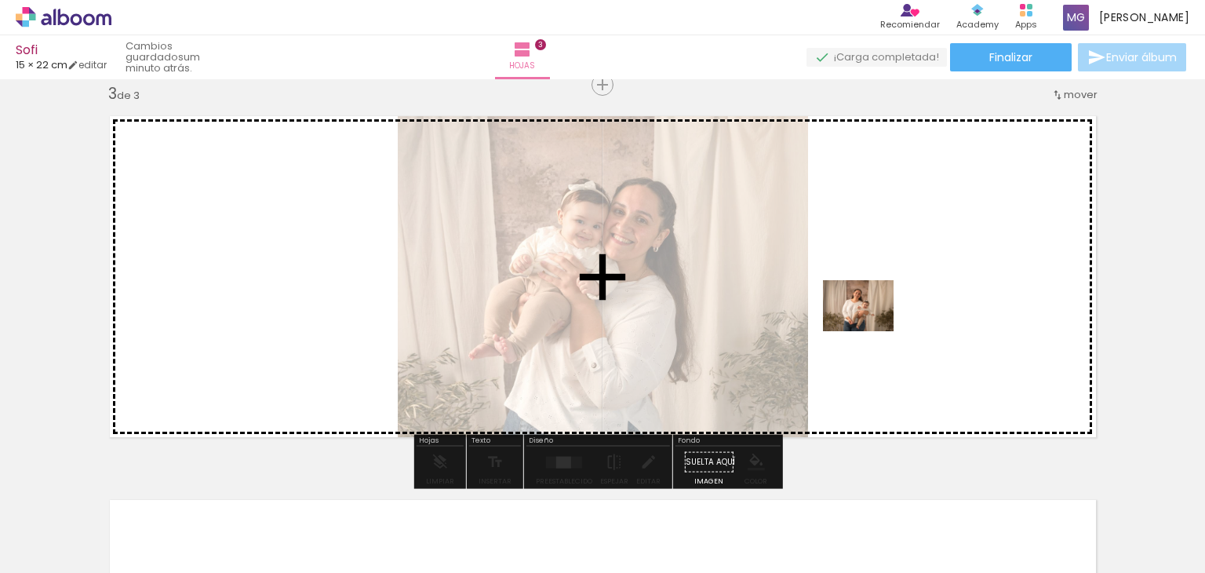
drag, startPoint x: 869, startPoint y: 538, endPoint x: 870, endPoint y: 327, distance: 211.1
click at [870, 327] on quentale-workspace at bounding box center [602, 286] width 1205 height 573
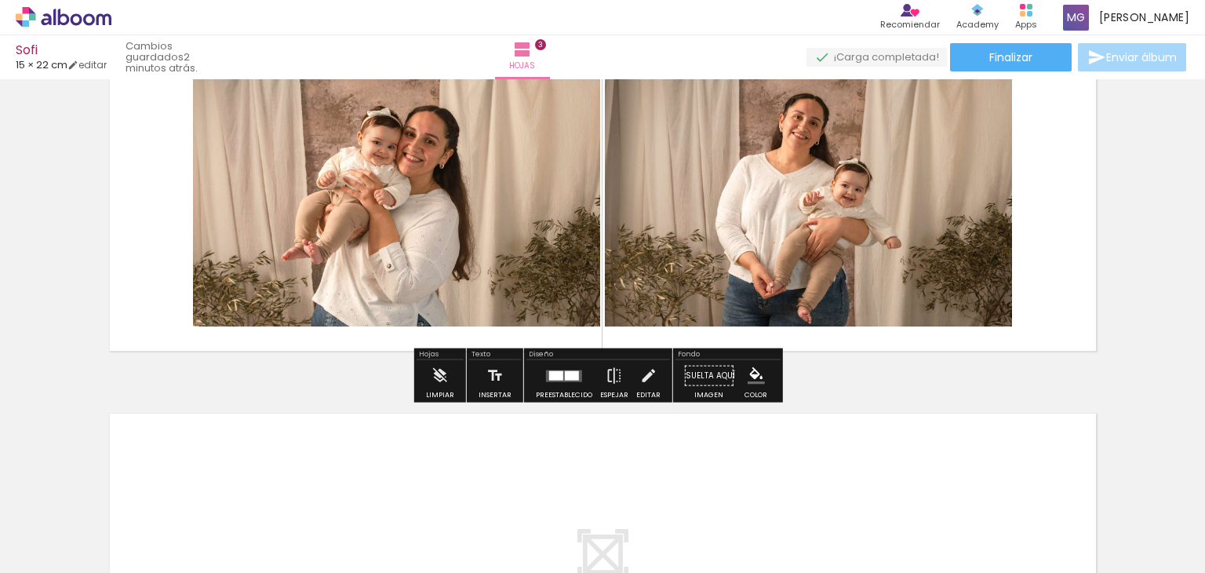
scroll to position [1102, 0]
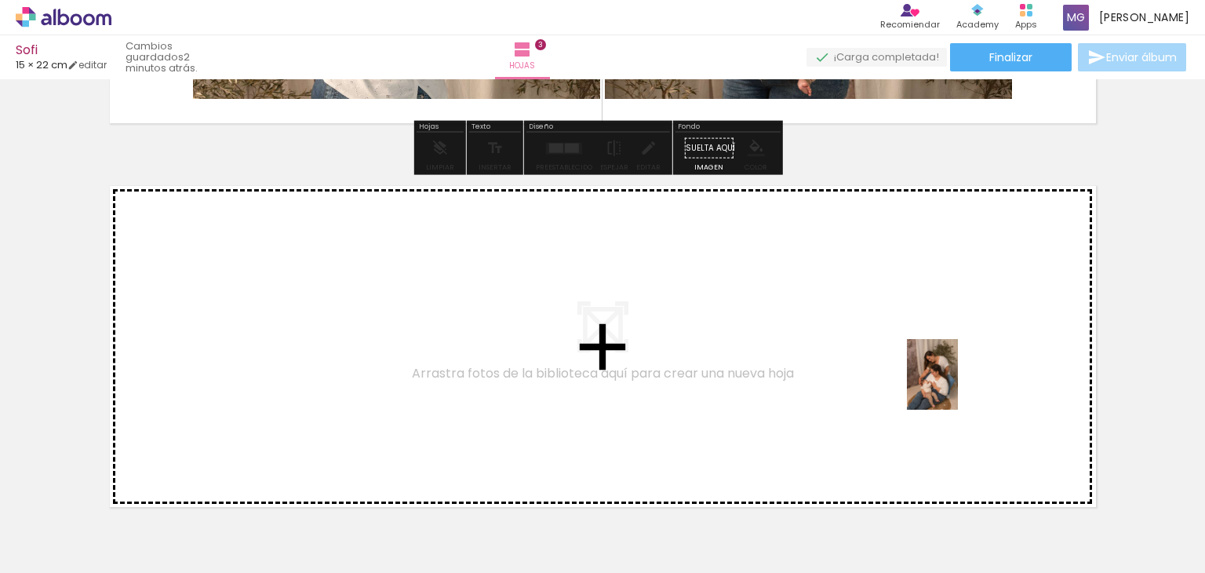
drag, startPoint x: 1157, startPoint y: 528, endPoint x: 959, endPoint y: 388, distance: 242.7
click at [959, 388] on quentale-workspace at bounding box center [602, 286] width 1205 height 573
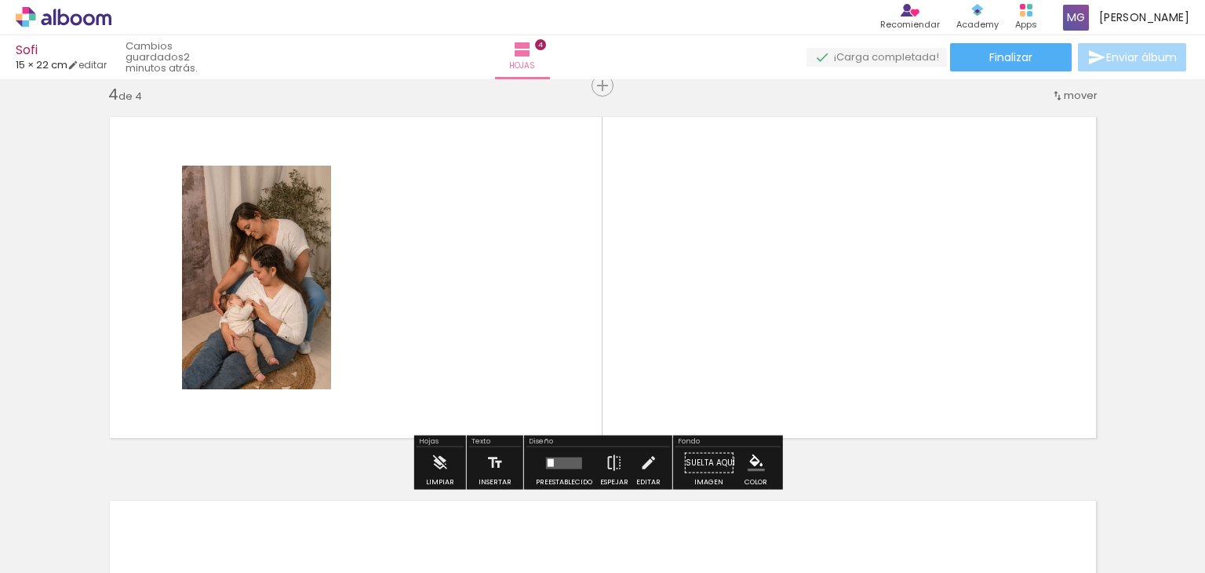
scroll to position [1171, 0]
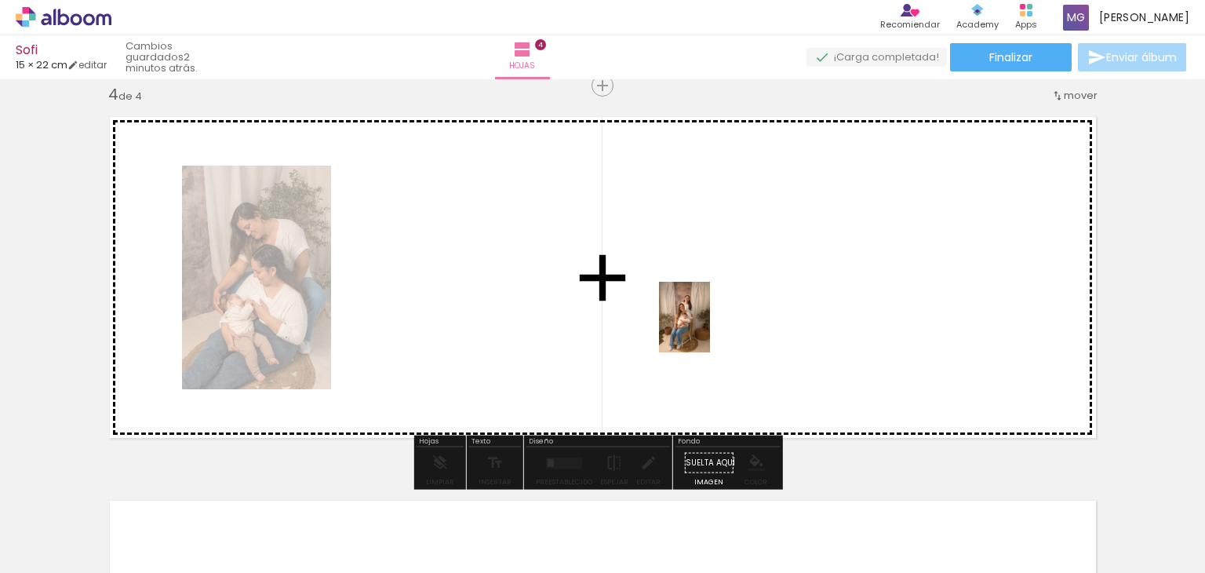
drag, startPoint x: 1062, startPoint y: 538, endPoint x: 747, endPoint y: 381, distance: 352.3
click at [709, 333] on quentale-workspace at bounding box center [602, 286] width 1205 height 573
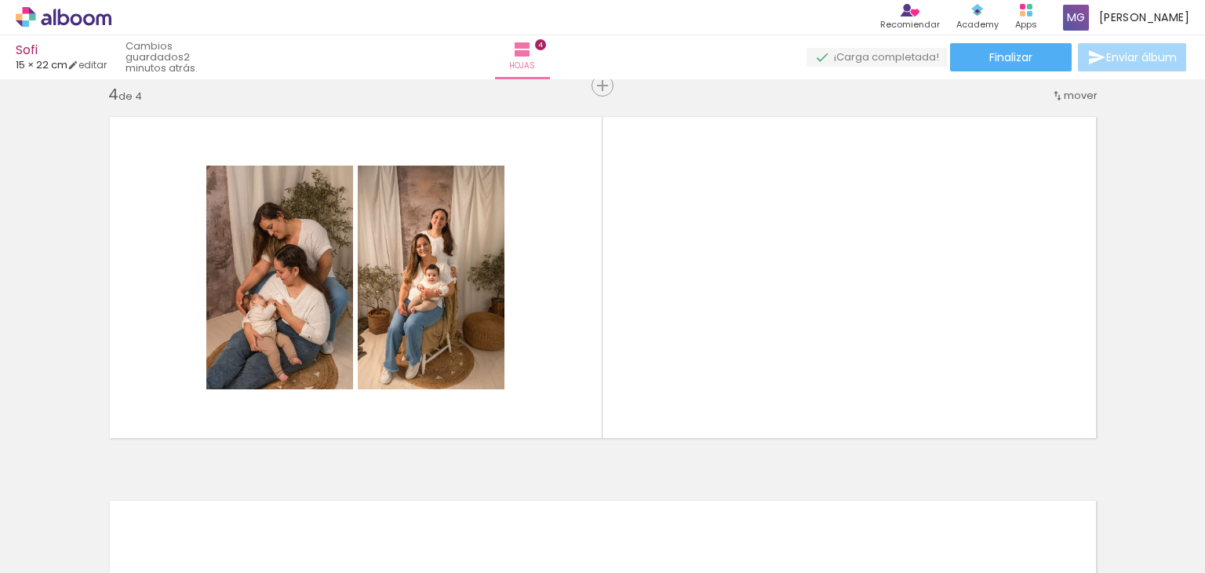
scroll to position [0, 0]
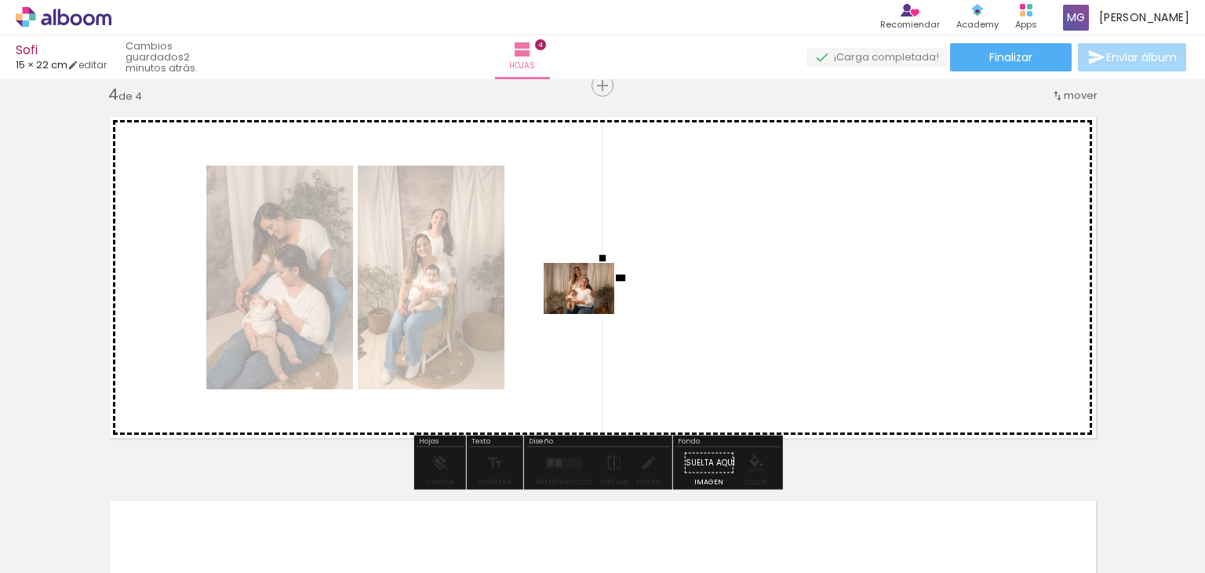
drag, startPoint x: 261, startPoint y: 530, endPoint x: 665, endPoint y: 377, distance: 432.9
click at [593, 310] on quentale-workspace at bounding box center [602, 286] width 1205 height 573
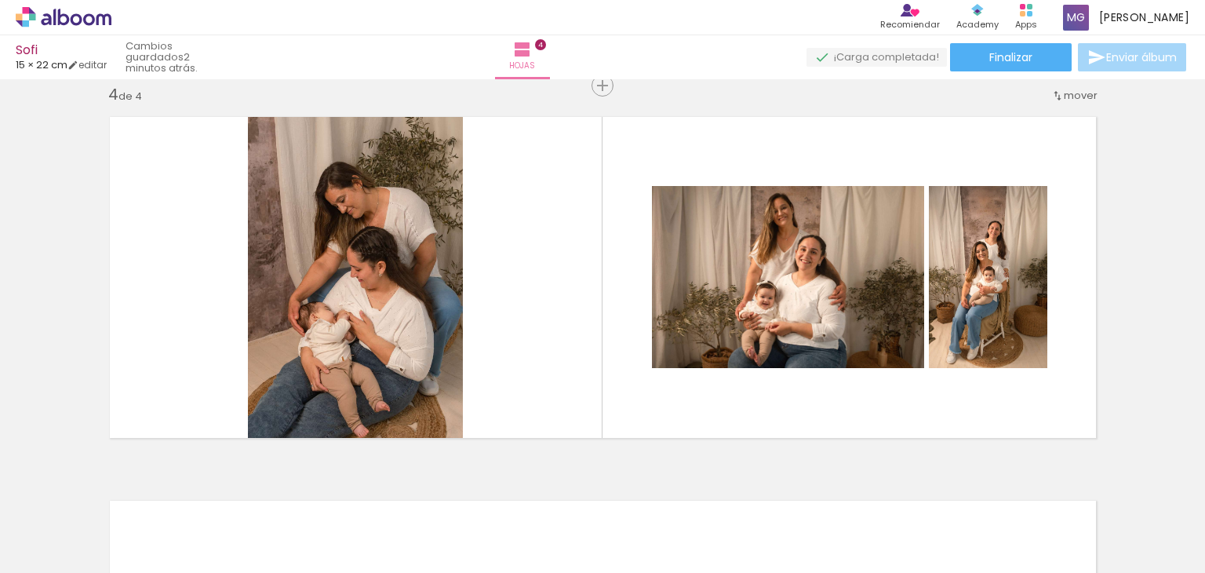
scroll to position [0, 67]
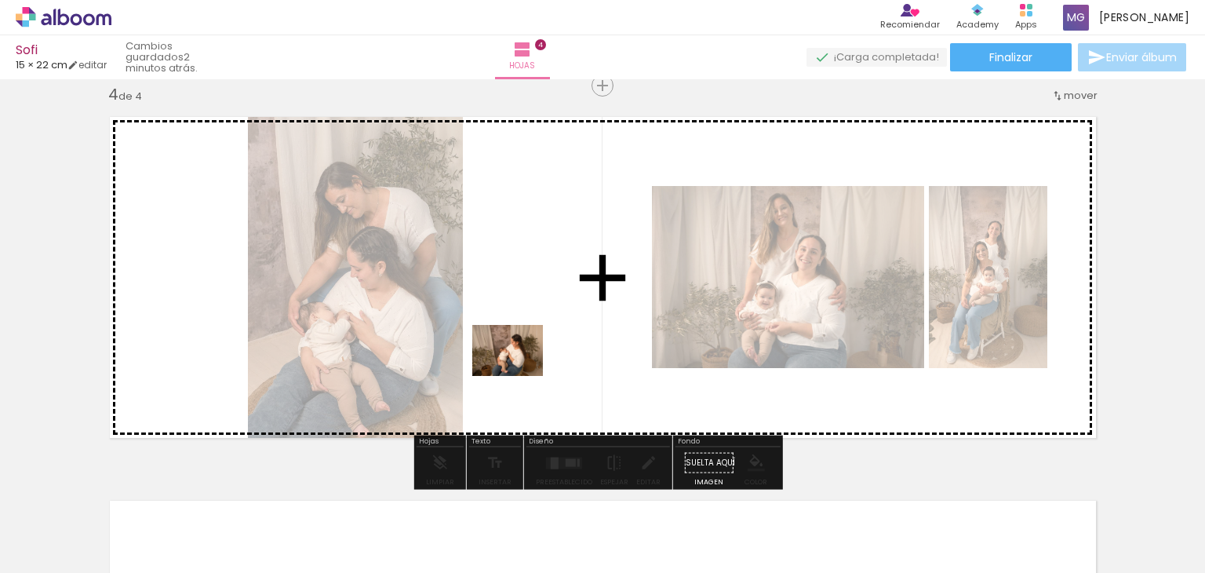
drag, startPoint x: 974, startPoint y: 531, endPoint x: 606, endPoint y: 424, distance: 383.4
click at [521, 371] on quentale-workspace at bounding box center [602, 286] width 1205 height 573
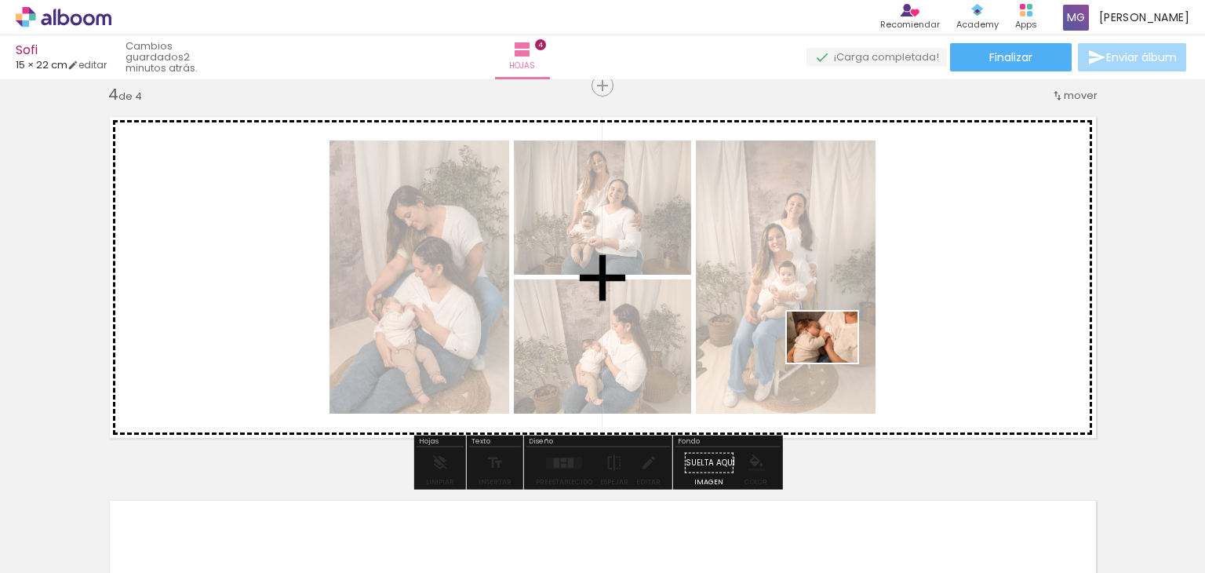
drag, startPoint x: 1059, startPoint y: 527, endPoint x: 913, endPoint y: 390, distance: 200.4
click at [834, 359] on quentale-workspace at bounding box center [602, 286] width 1205 height 573
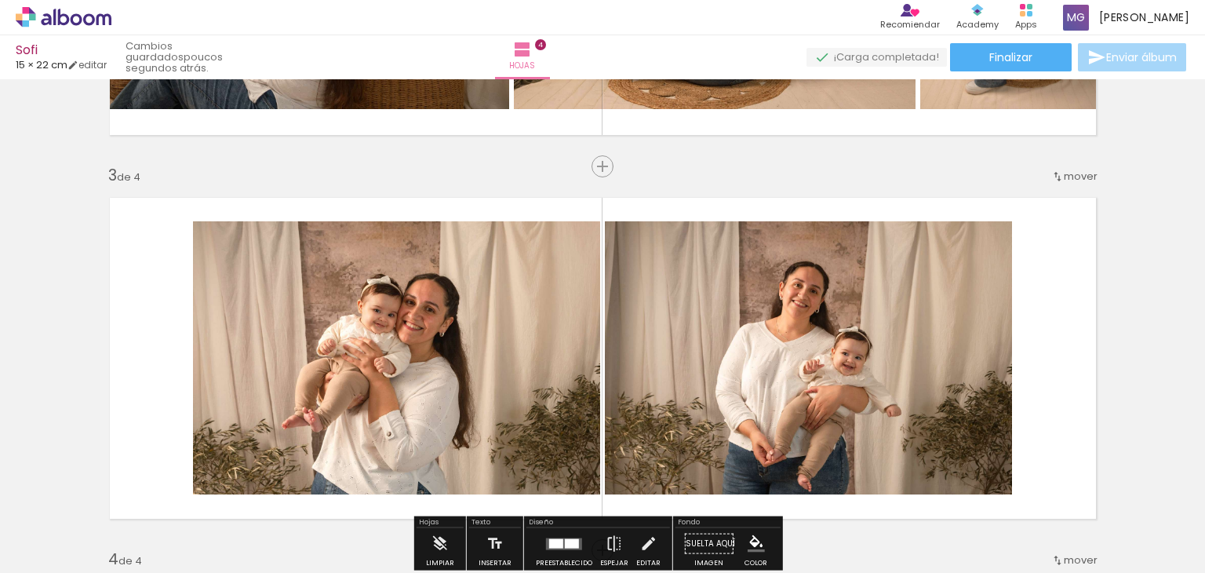
scroll to position [785, 0]
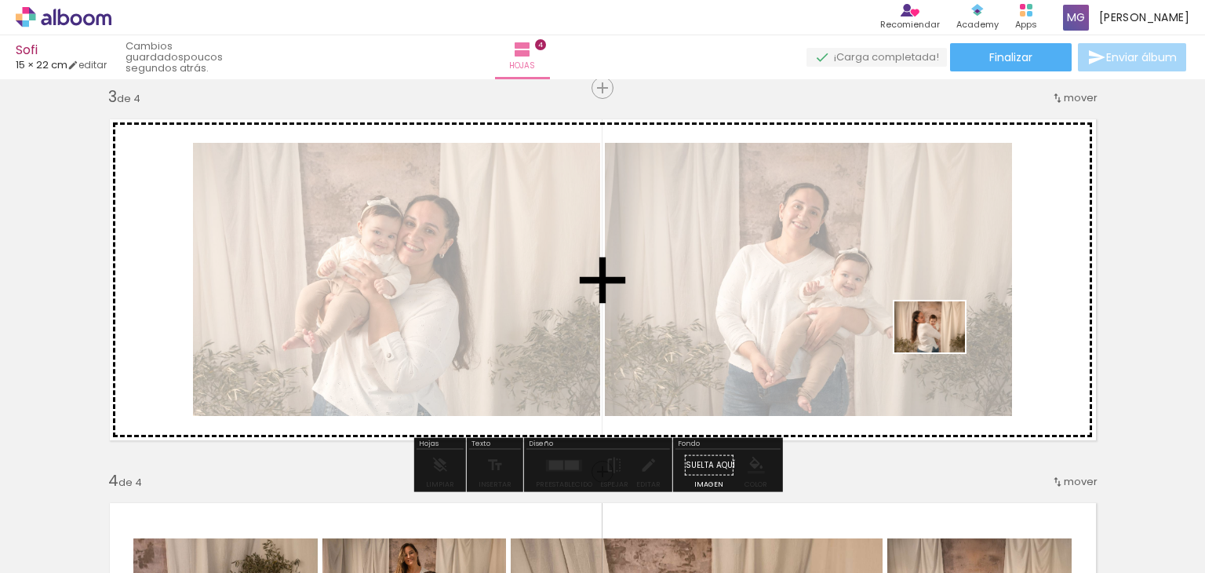
drag, startPoint x: 970, startPoint y: 530, endPoint x: 919, endPoint y: 495, distance: 61.6
click at [943, 348] on quentale-workspace at bounding box center [602, 286] width 1205 height 573
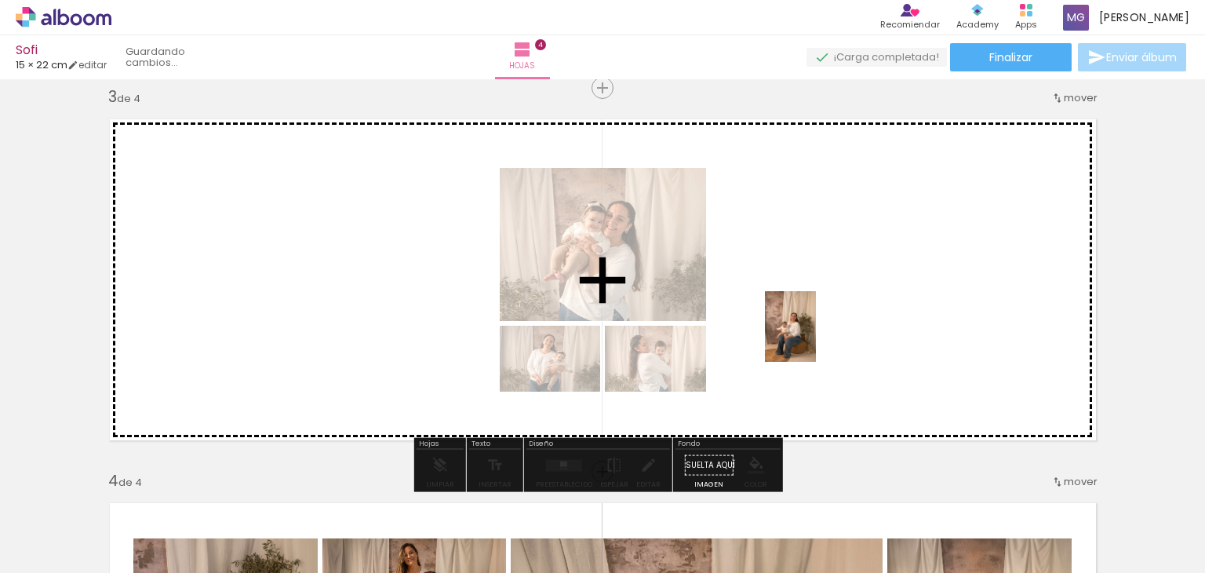
drag, startPoint x: 700, startPoint y: 533, endPoint x: 905, endPoint y: 442, distance: 224.1
click at [813, 338] on quentale-workspace at bounding box center [602, 286] width 1205 height 573
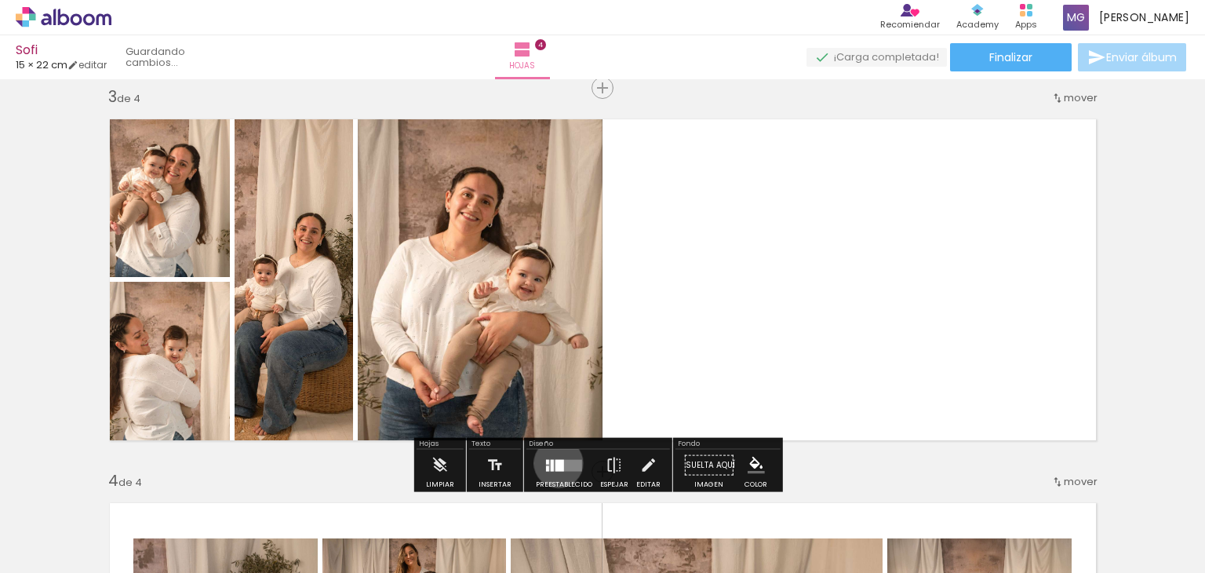
click at [556, 463] on div at bounding box center [560, 465] width 9 height 12
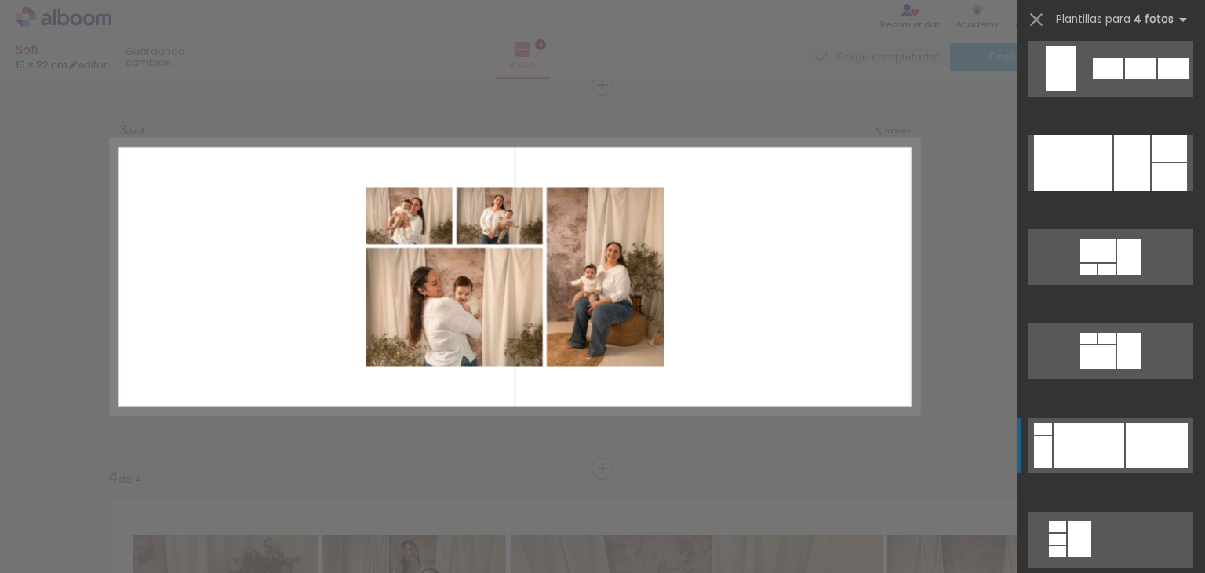
scroll to position [2511, 0]
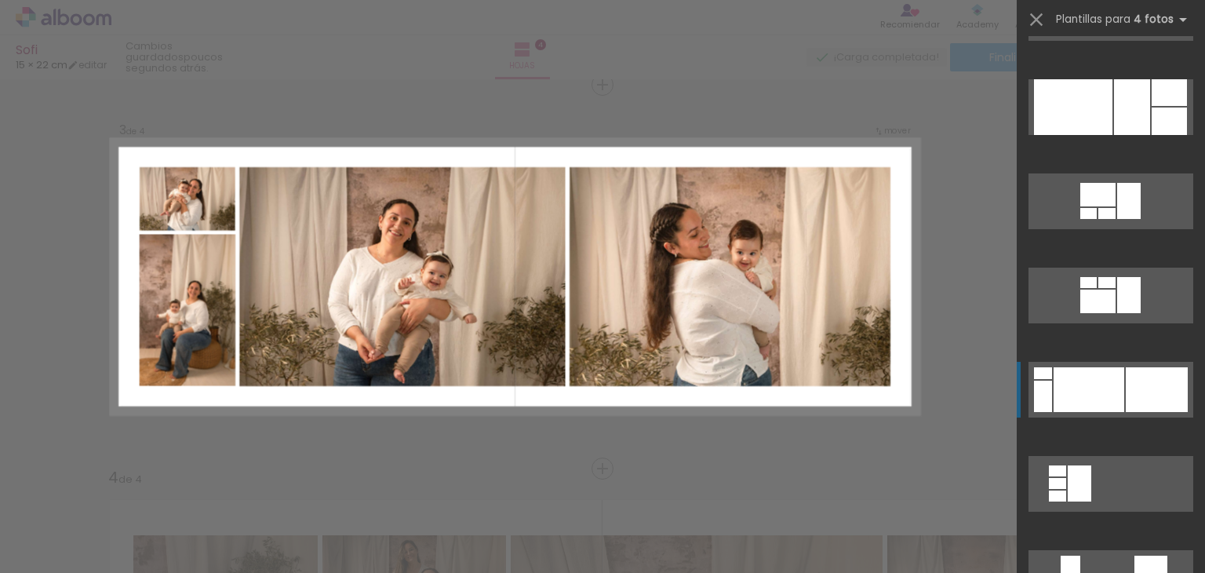
click at [1136, 406] on div at bounding box center [1157, 389] width 62 height 45
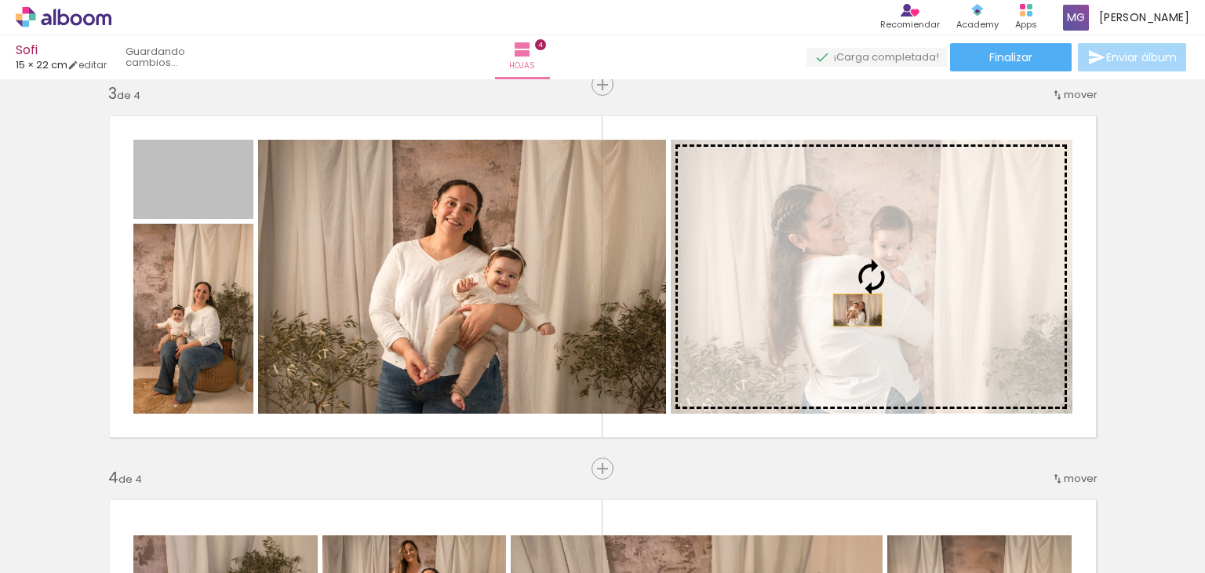
drag, startPoint x: 205, startPoint y: 202, endPoint x: 855, endPoint y: 319, distance: 660.3
click at [0, 0] on slot at bounding box center [0, 0] width 0 height 0
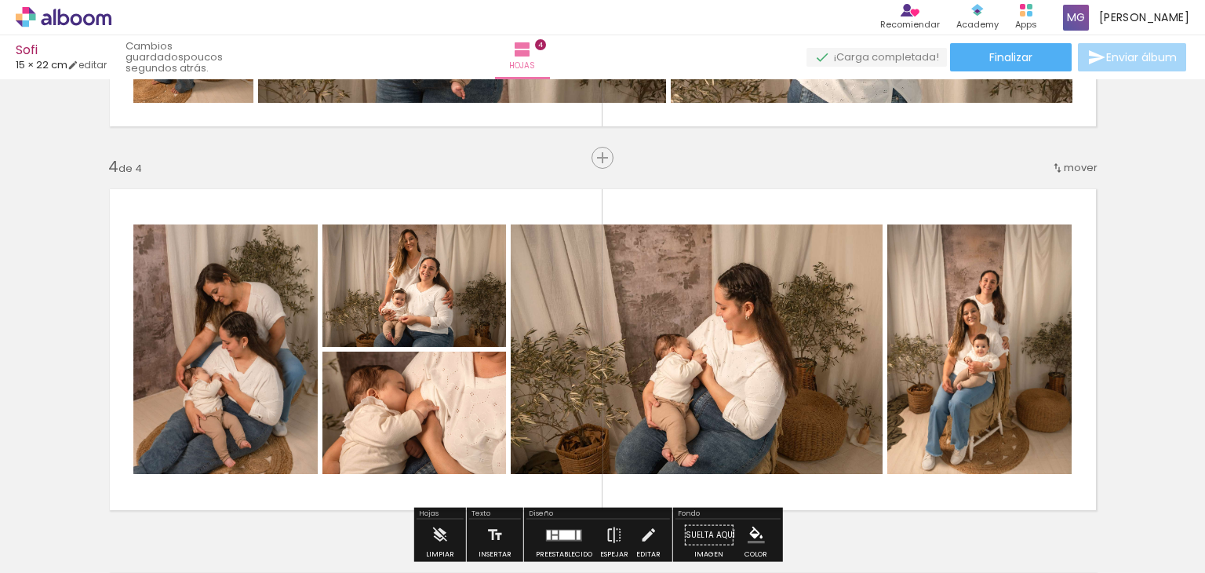
scroll to position [1256, 0]
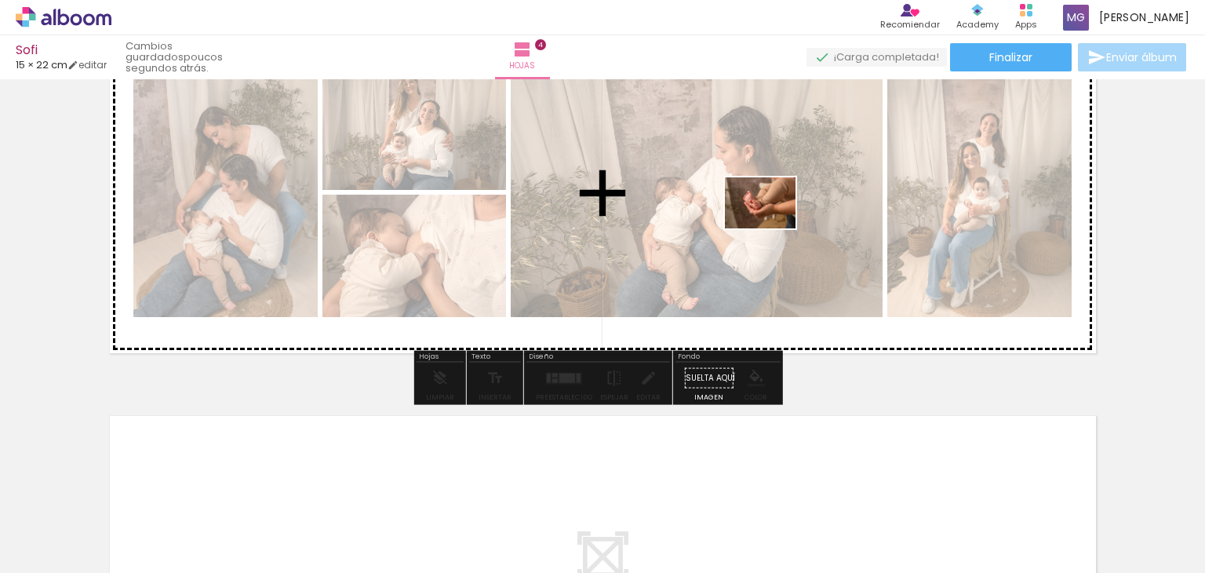
drag, startPoint x: 992, startPoint y: 526, endPoint x: 1109, endPoint y: 531, distance: 117.0
click at [772, 224] on quentale-workspace at bounding box center [602, 286] width 1205 height 573
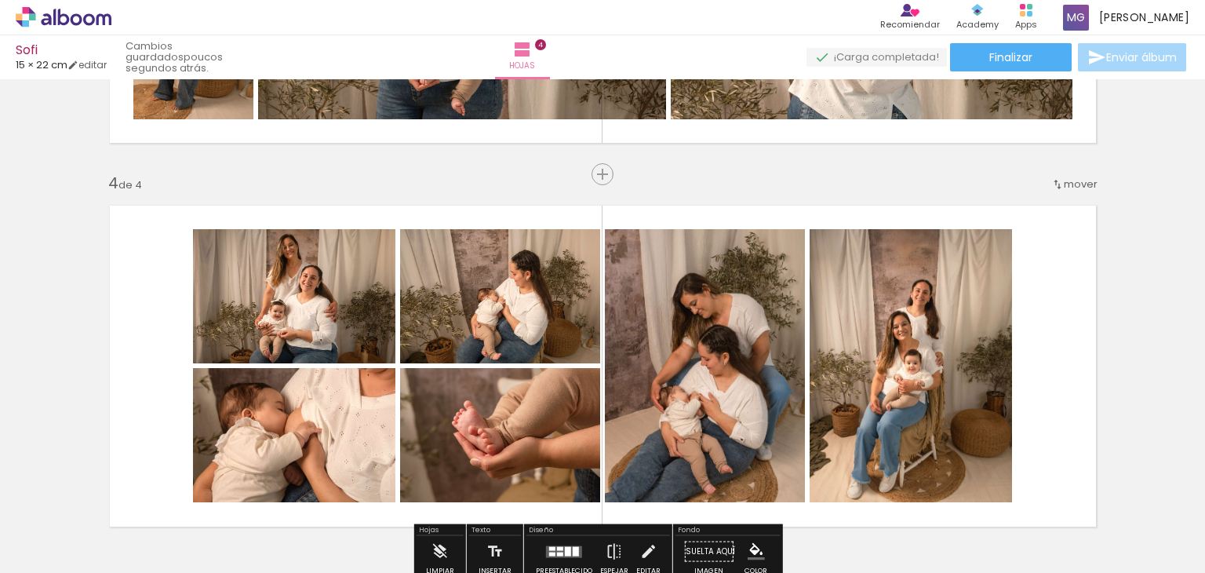
scroll to position [1177, 0]
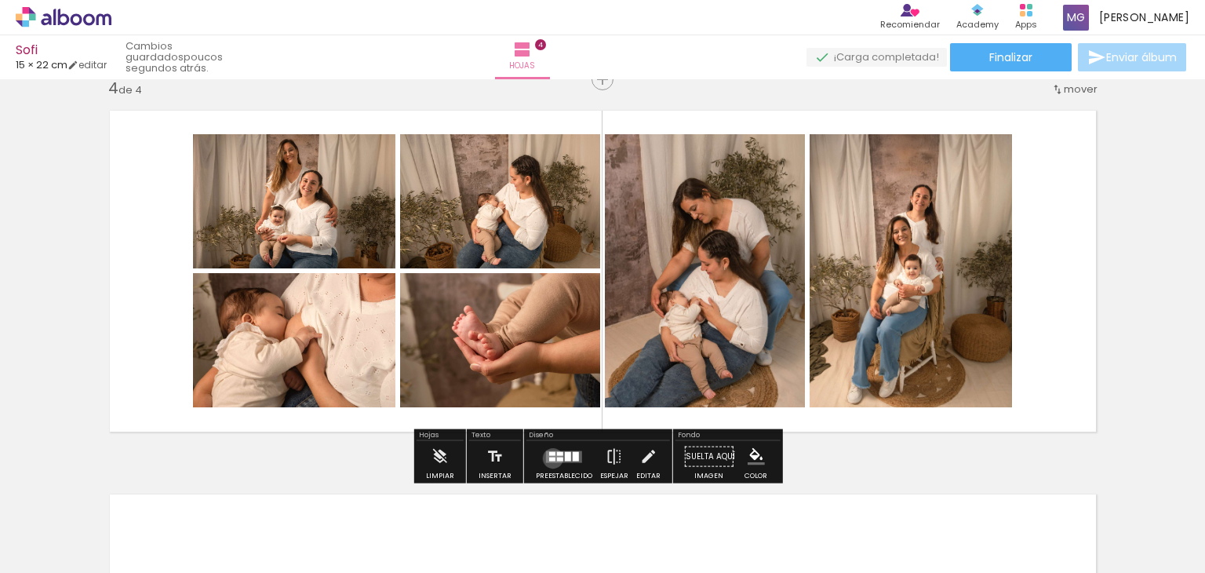
click at [549, 458] on div at bounding box center [552, 459] width 6 height 4
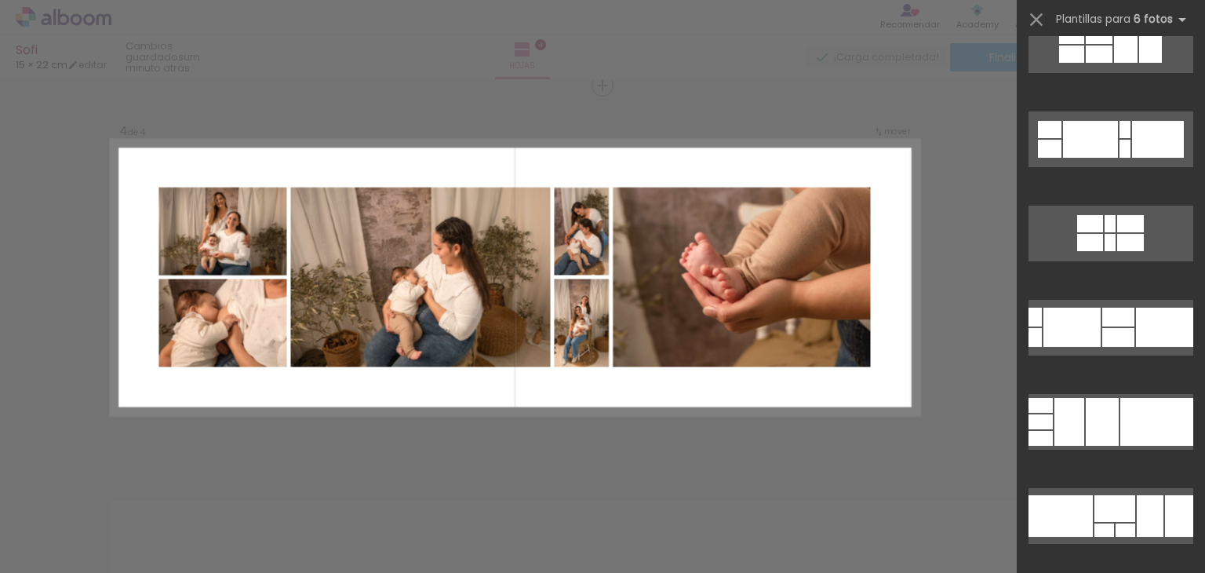
scroll to position [1256, 0]
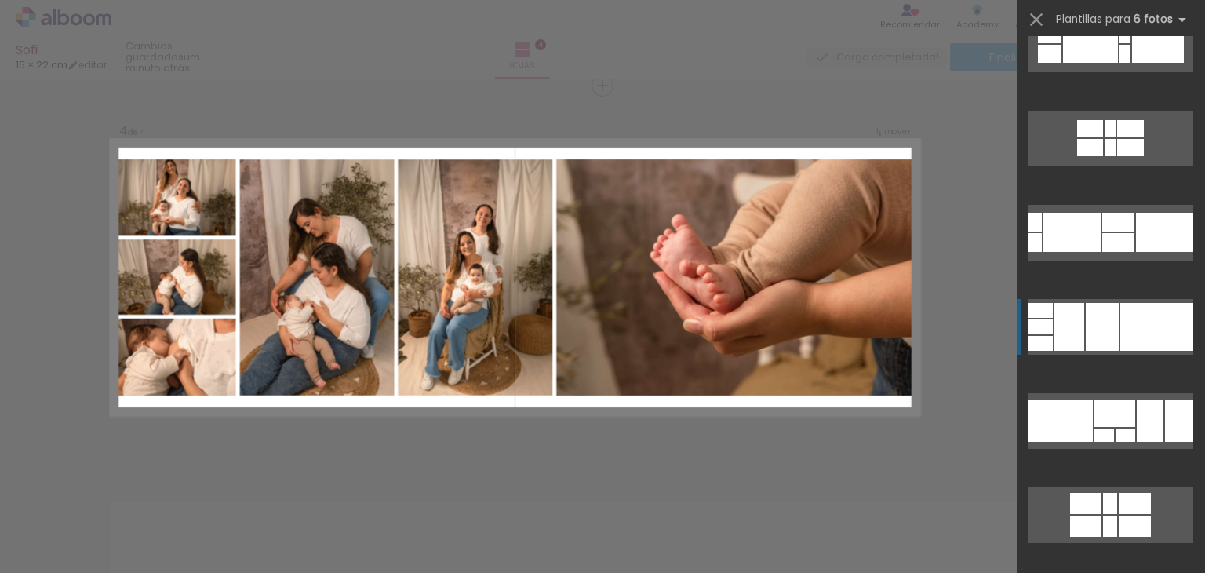
click at [1133, 323] on div at bounding box center [1157, 327] width 73 height 48
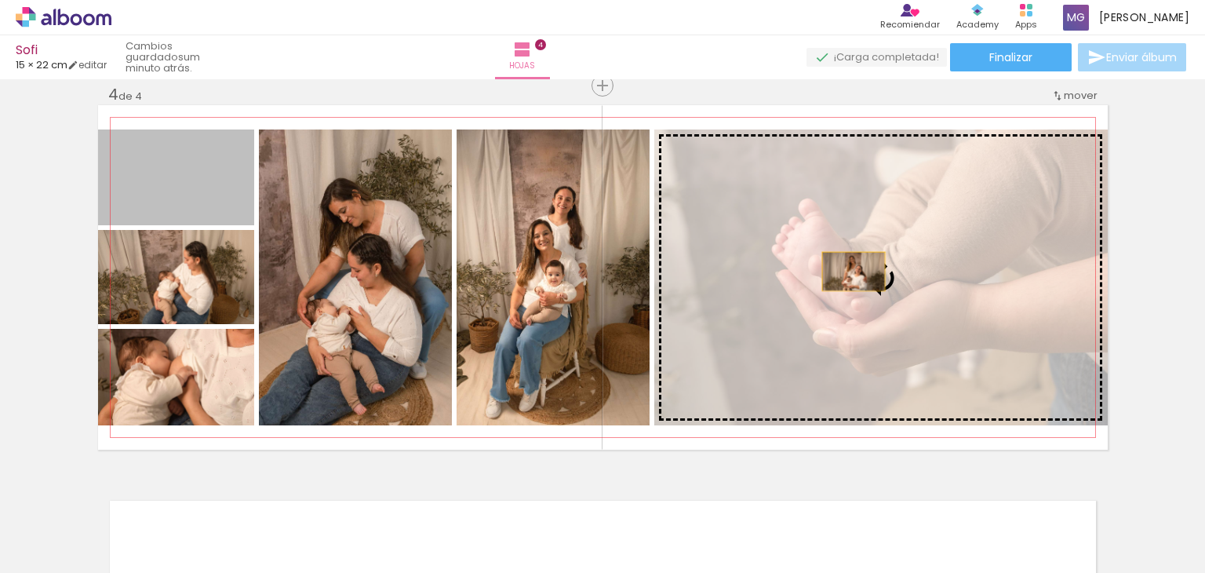
drag, startPoint x: 181, startPoint y: 184, endPoint x: 849, endPoint y: 324, distance: 682.4
click at [0, 0] on slot at bounding box center [0, 0] width 0 height 0
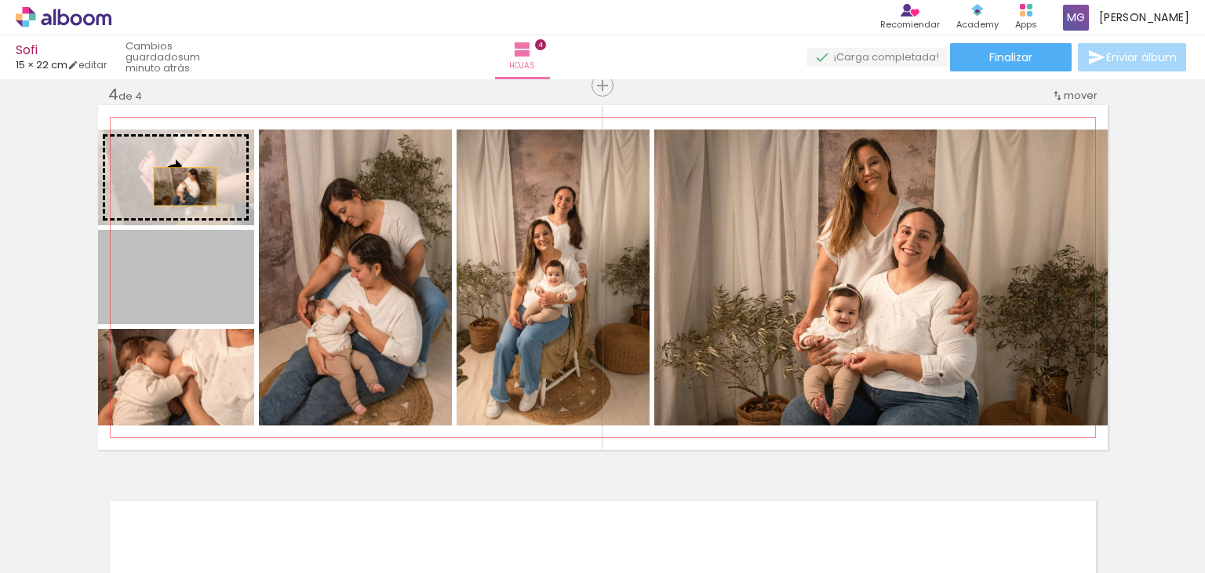
drag, startPoint x: 199, startPoint y: 296, endPoint x: 180, endPoint y: 187, distance: 110.7
click at [0, 0] on slot at bounding box center [0, 0] width 0 height 0
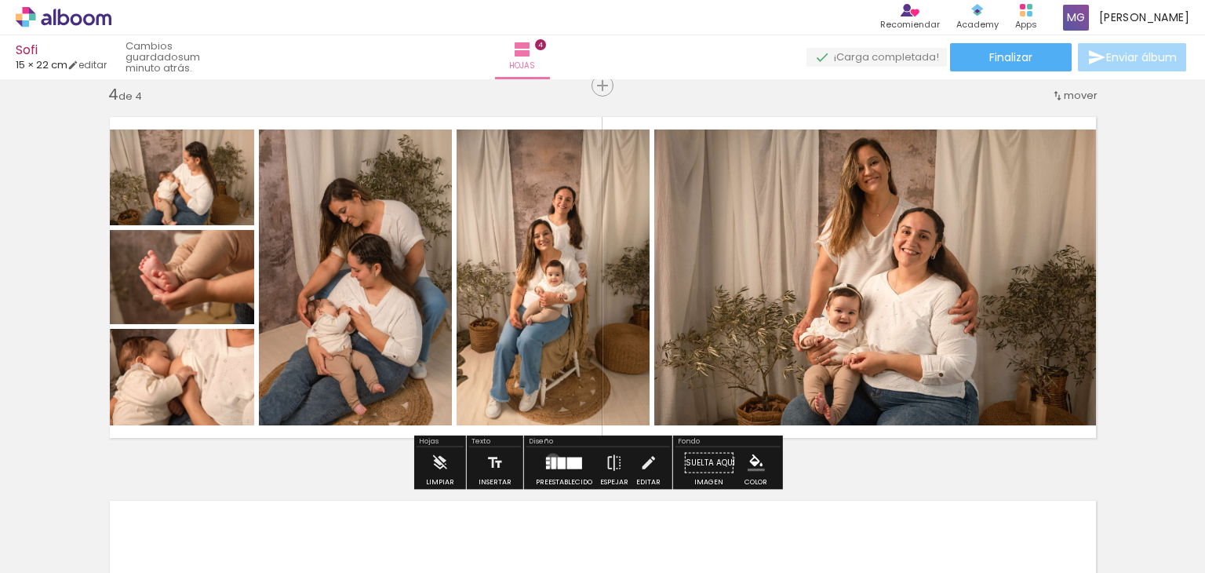
click at [552, 459] on div at bounding box center [554, 463] width 5 height 12
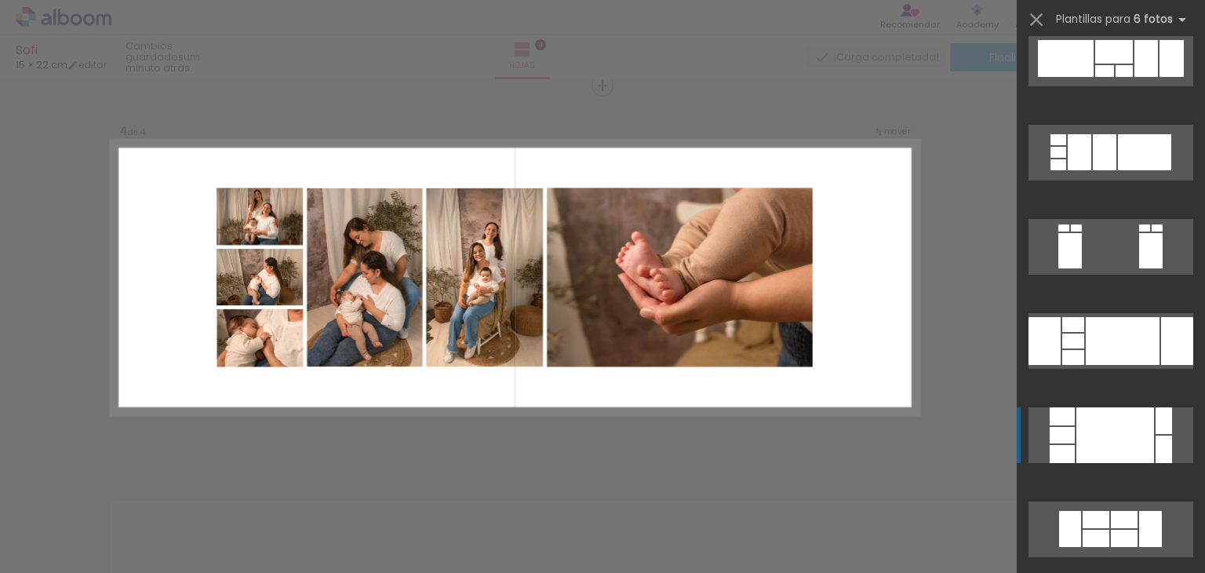
scroll to position [2762, 0]
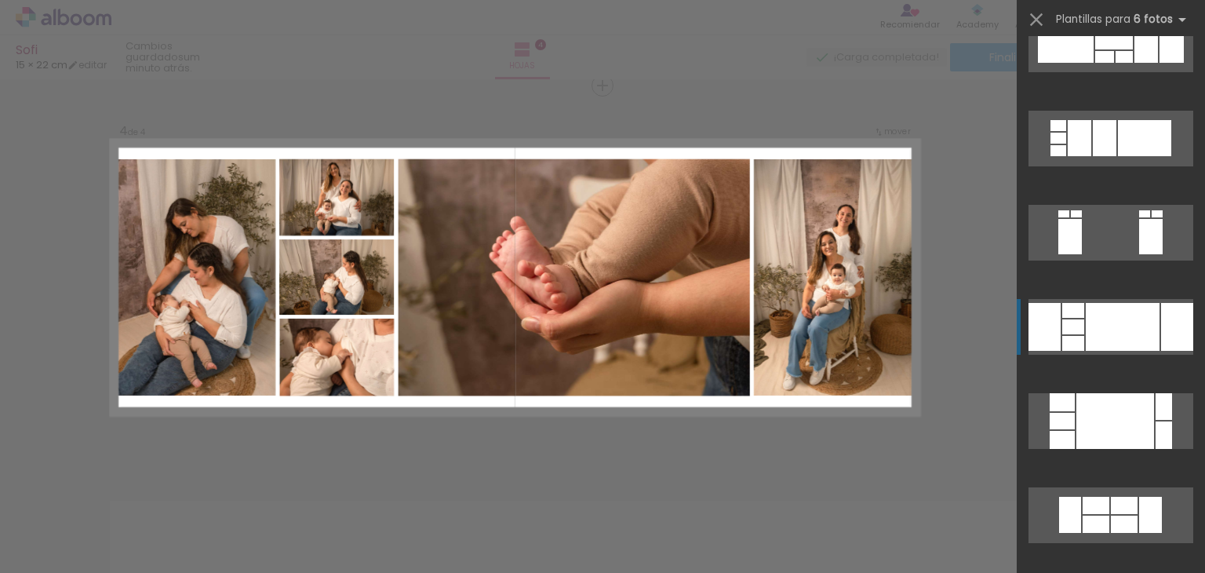
click at [1130, 325] on div at bounding box center [1123, 327] width 74 height 48
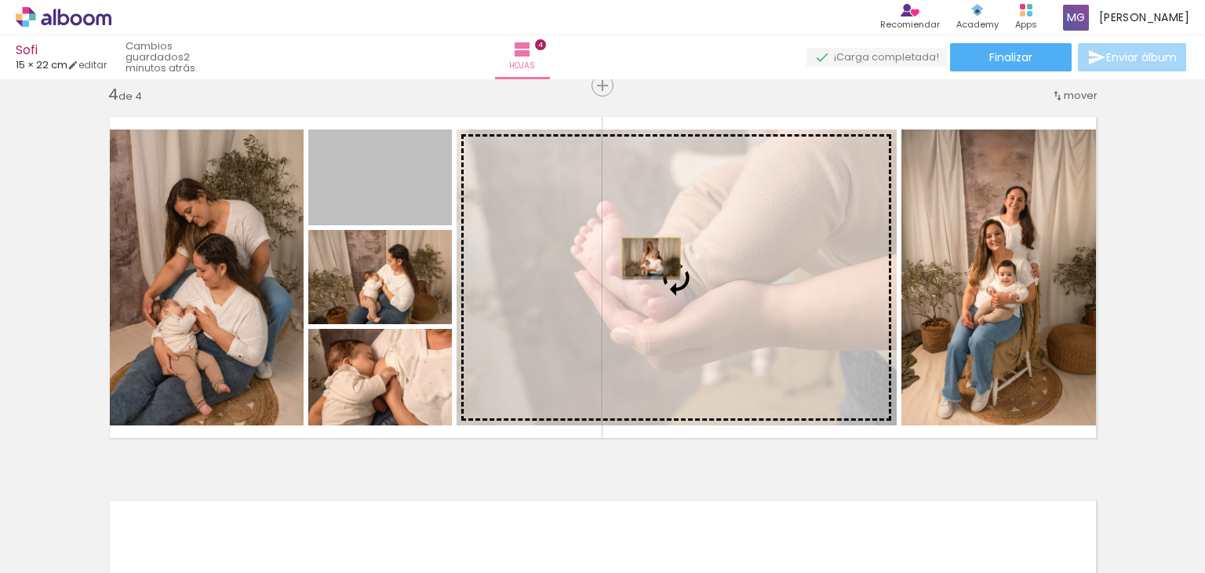
drag, startPoint x: 421, startPoint y: 202, endPoint x: 645, endPoint y: 257, distance: 231.0
click at [0, 0] on slot at bounding box center [0, 0] width 0 height 0
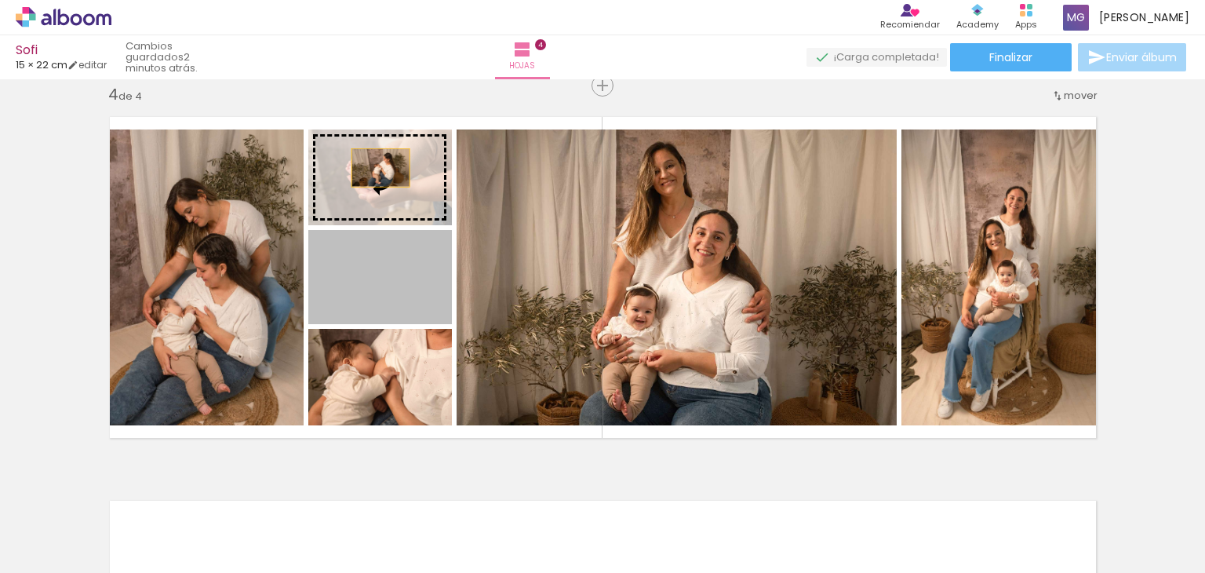
drag, startPoint x: 377, startPoint y: 282, endPoint x: 374, endPoint y: 167, distance: 114.6
click at [0, 0] on slot at bounding box center [0, 0] width 0 height 0
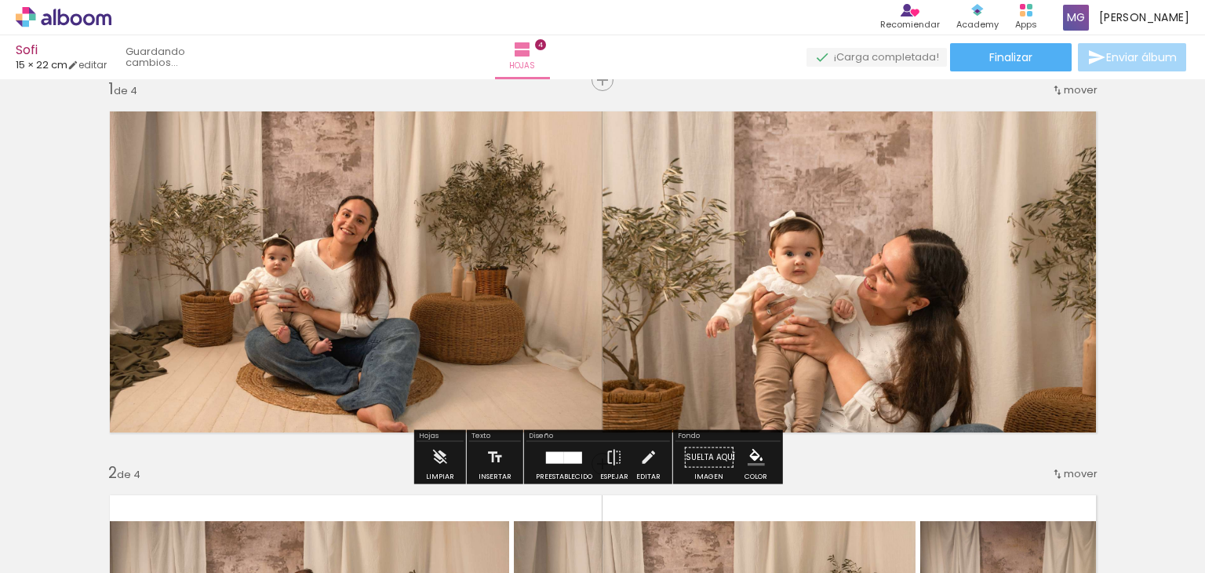
scroll to position [0, 0]
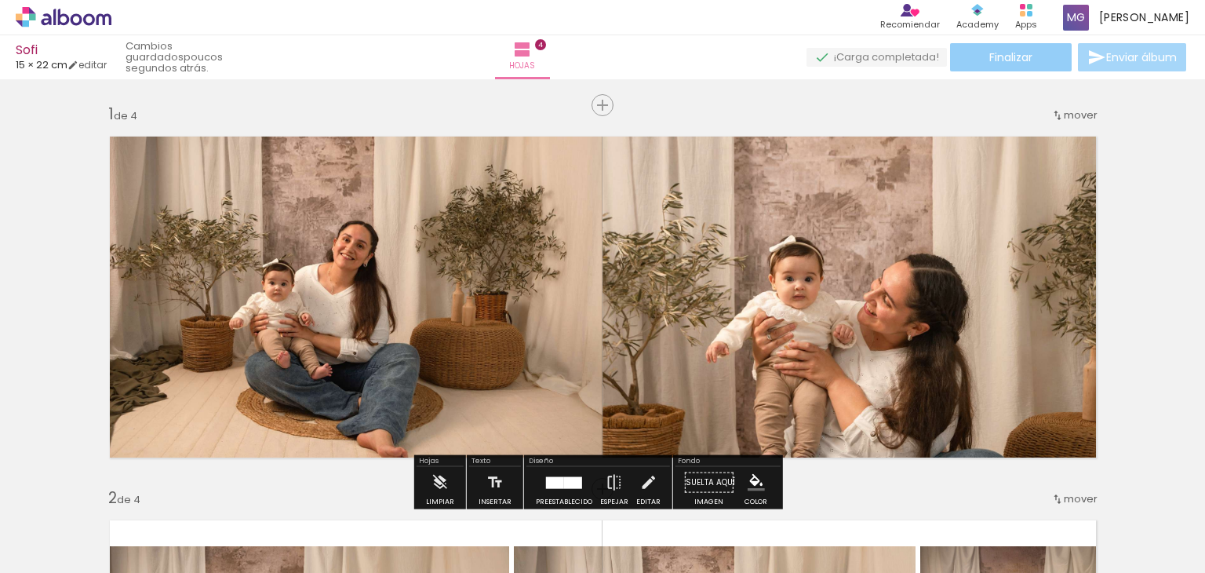
click at [990, 54] on span "Finalizar" at bounding box center [1011, 57] width 43 height 11
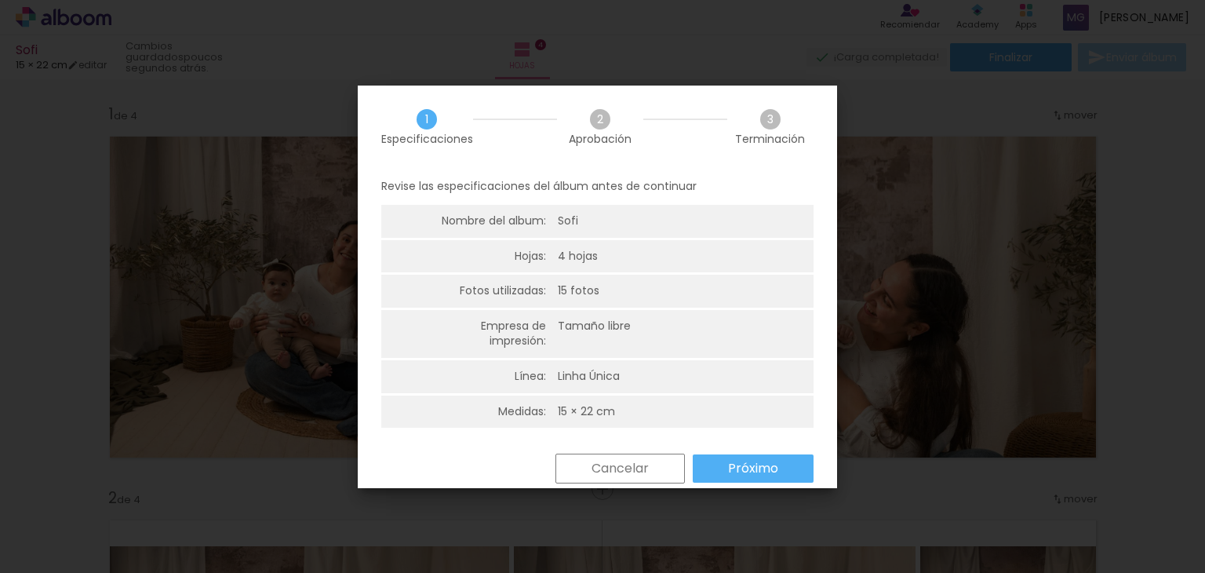
click at [0, 0] on slot "Próximo" at bounding box center [0, 0] width 0 height 0
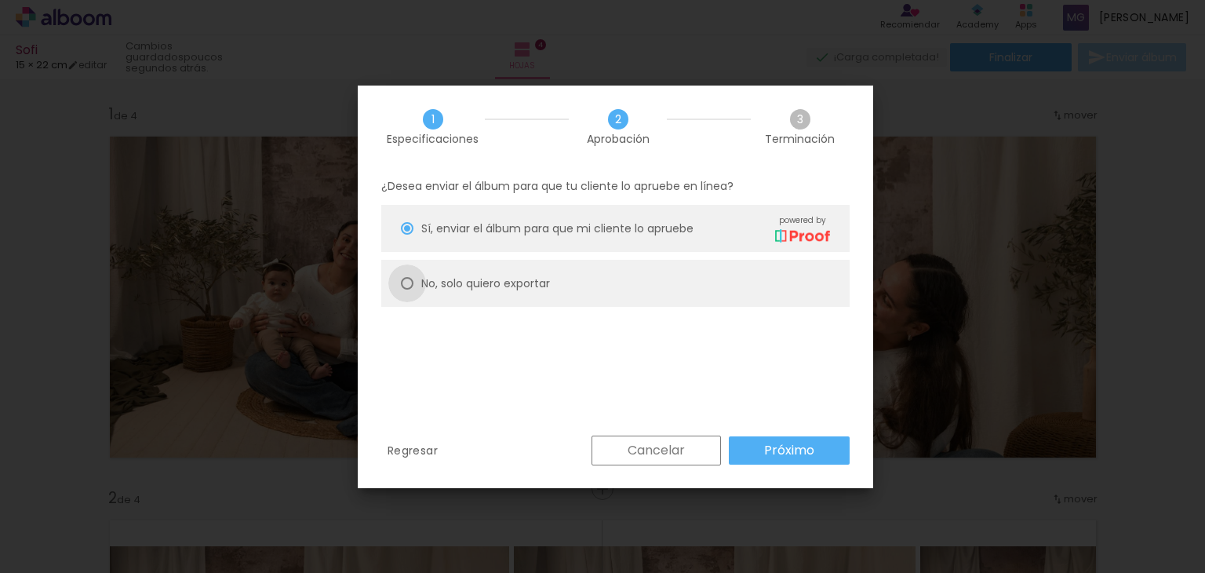
click at [408, 286] on div at bounding box center [407, 283] width 13 height 13
type paper-radio-button "on"
click at [0, 0] on slot "Próximo" at bounding box center [0, 0] width 0 height 0
type input "Alta, 300 DPI"
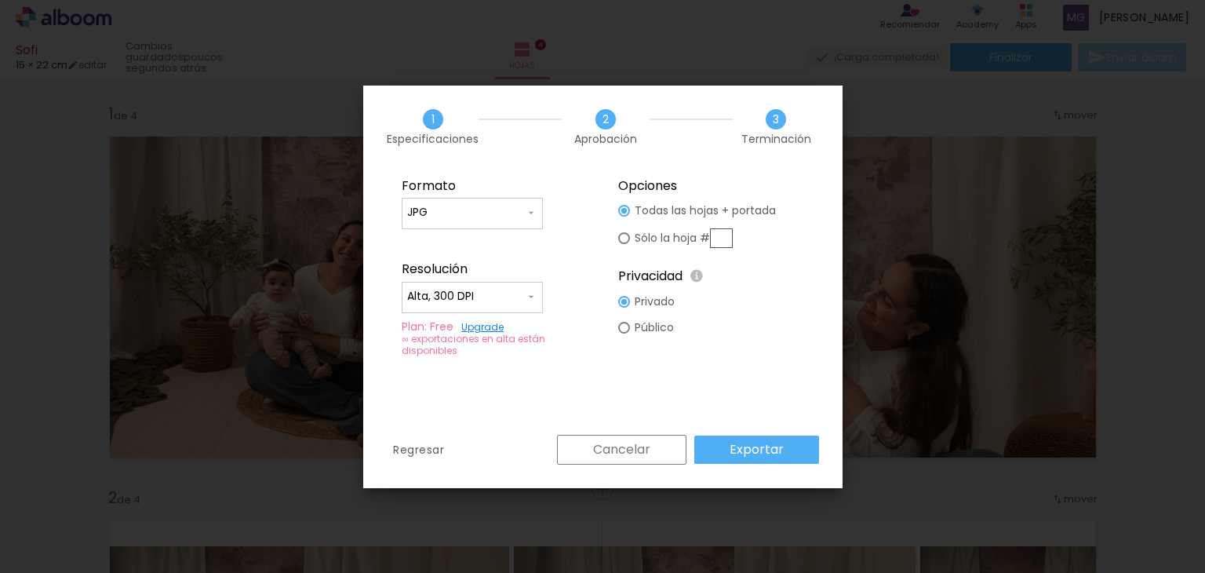
click at [0, 0] on slot "Exportar" at bounding box center [0, 0] width 0 height 0
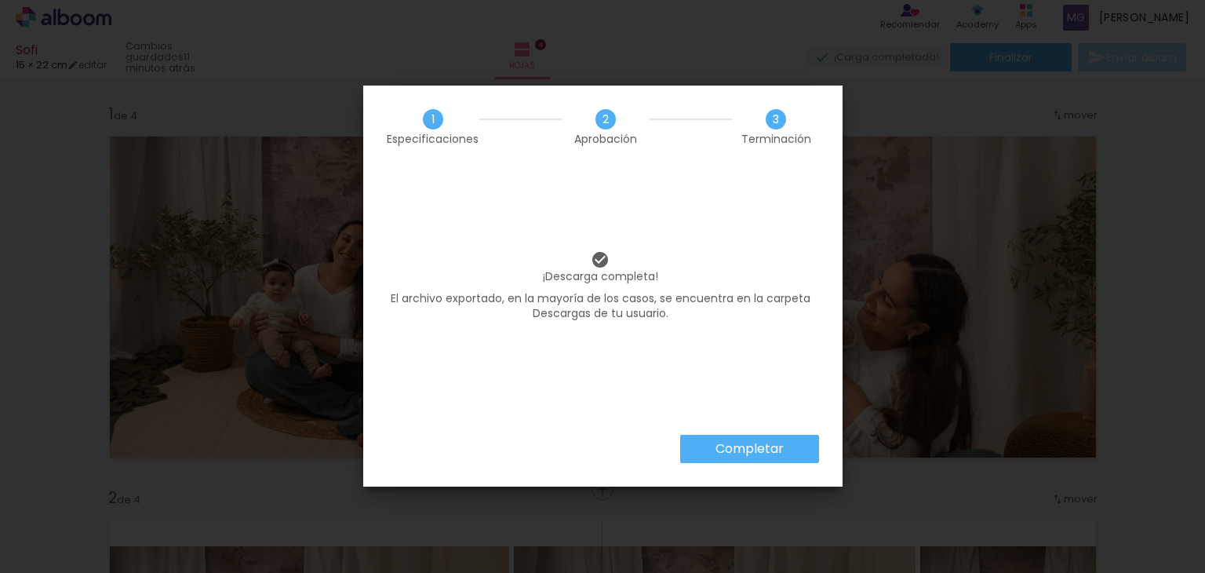
click at [0, 0] on slot "Completar" at bounding box center [0, 0] width 0 height 0
